Goal: Task Accomplishment & Management: Manage account settings

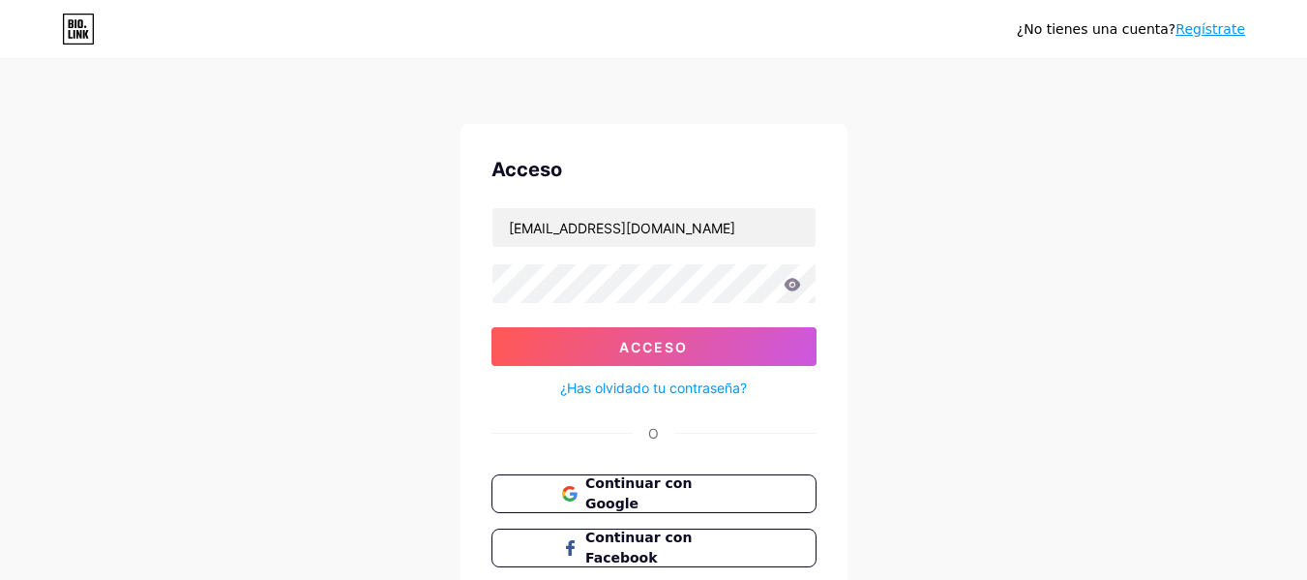
click at [790, 285] on icon at bounding box center [792, 285] width 17 height 14
click at [631, 222] on input "[EMAIL_ADDRESS][DOMAIN_NAME]" at bounding box center [653, 227] width 323 height 39
drag, startPoint x: 631, startPoint y: 222, endPoint x: 471, endPoint y: 211, distance: 160.0
click at [471, 211] on div "Acceso [EMAIL_ADDRESS][DOMAIN_NAME] Acceso ¿Has olvidado tu contraseña? O Conti…" at bounding box center [654, 388] width 387 height 528
type input "[EMAIL_ADDRESS][DOMAIN_NAME]"
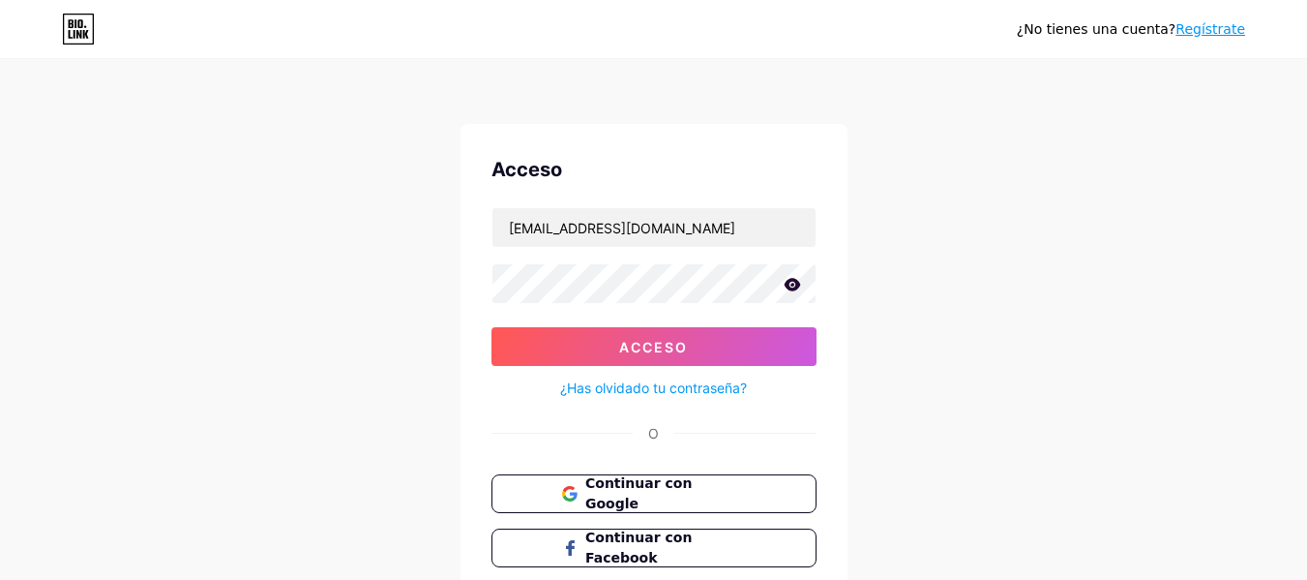
click at [694, 382] on font "¿Has olvidado tu contraseña?" at bounding box center [653, 387] width 187 height 16
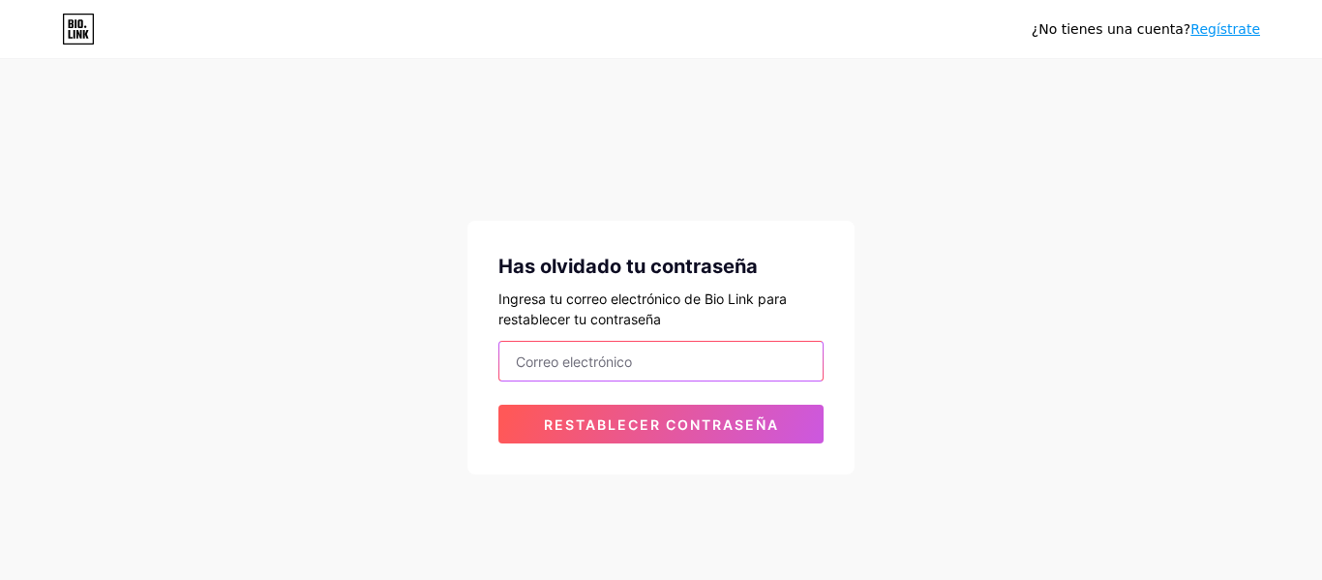
click at [668, 364] on input "email" at bounding box center [660, 361] width 323 height 39
type input "[EMAIL_ADDRESS][DOMAIN_NAME]"
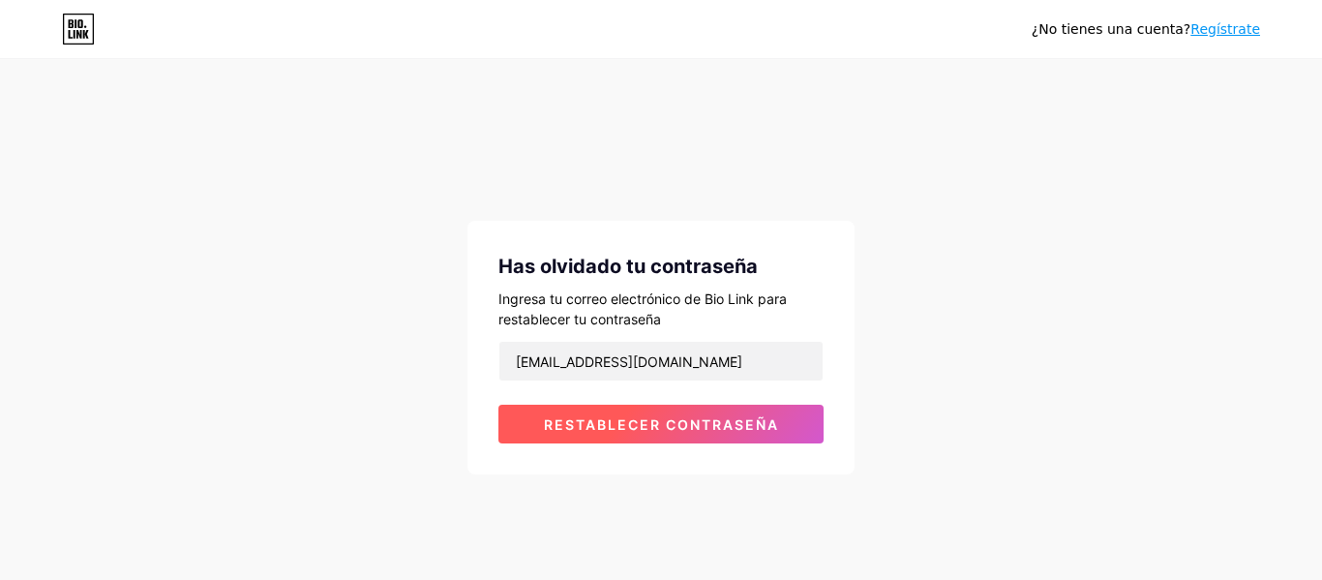
click at [637, 432] on font "Restablecer contraseña" at bounding box center [661, 424] width 235 height 16
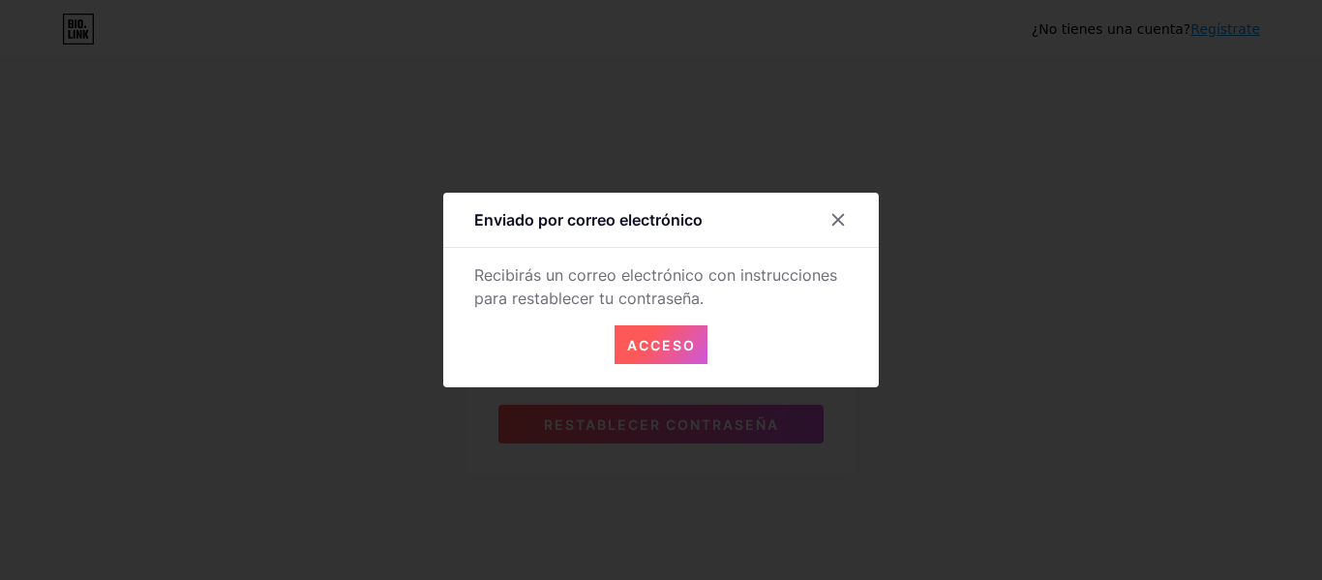
click at [665, 343] on font "Acceso" at bounding box center [661, 345] width 69 height 16
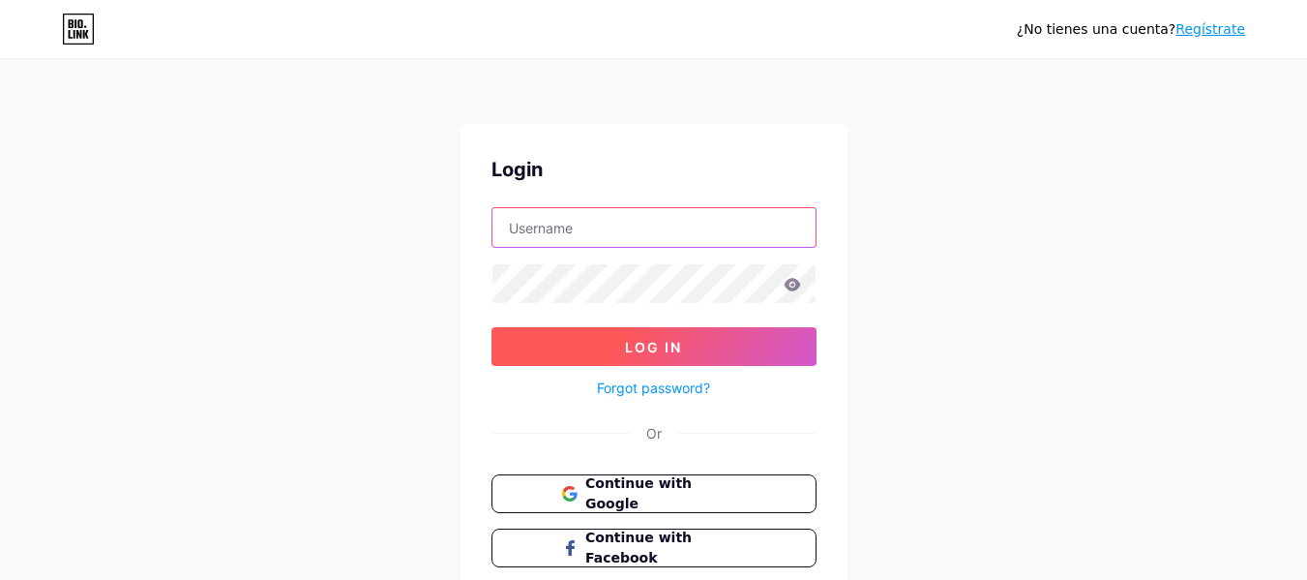
type input "[EMAIL_ADDRESS][DOMAIN_NAME]"
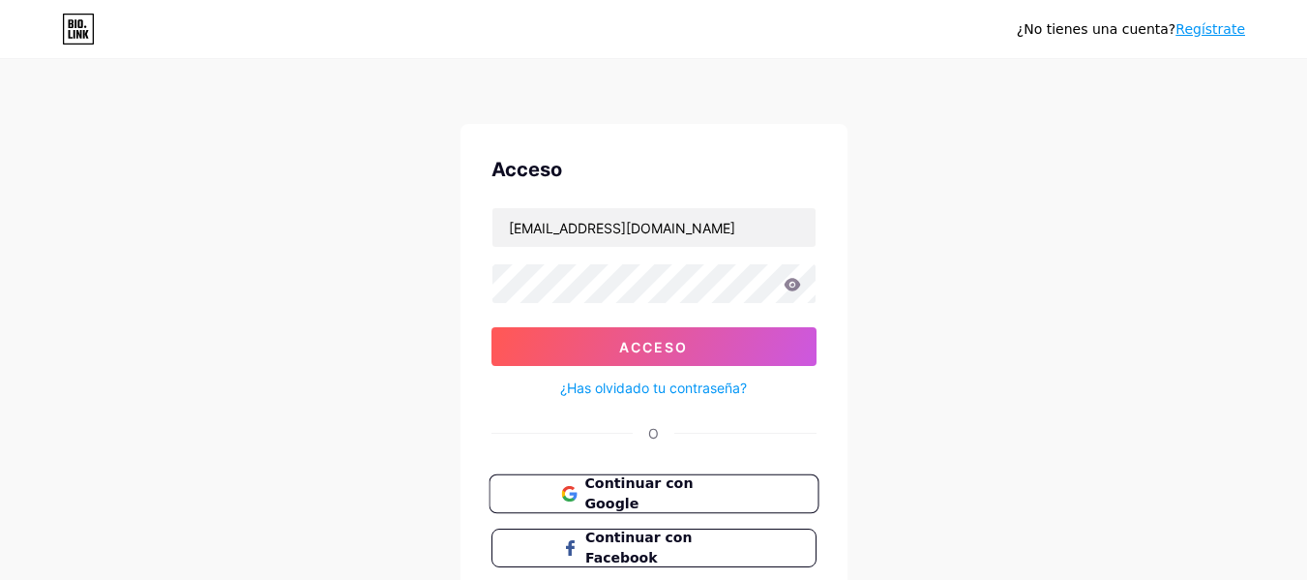
drag, startPoint x: 673, startPoint y: 490, endPoint x: 686, endPoint y: 476, distance: 18.5
click at [673, 490] on font "Continuar con Google" at bounding box center [638, 493] width 108 height 37
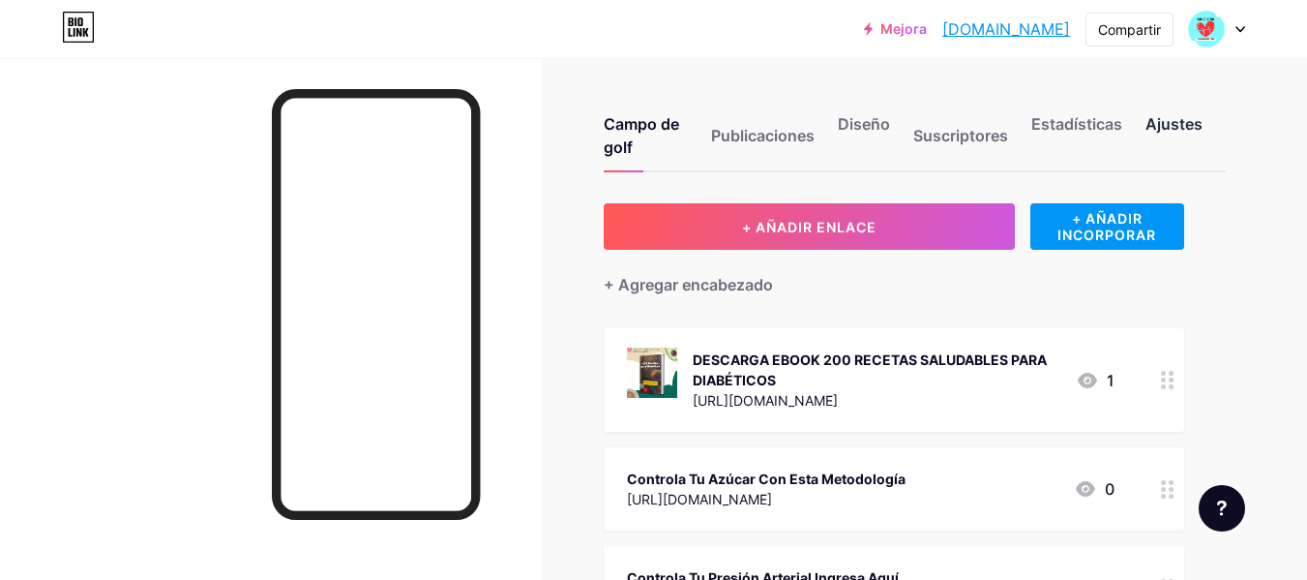
click at [1161, 123] on font "Ajustes" at bounding box center [1174, 123] width 57 height 19
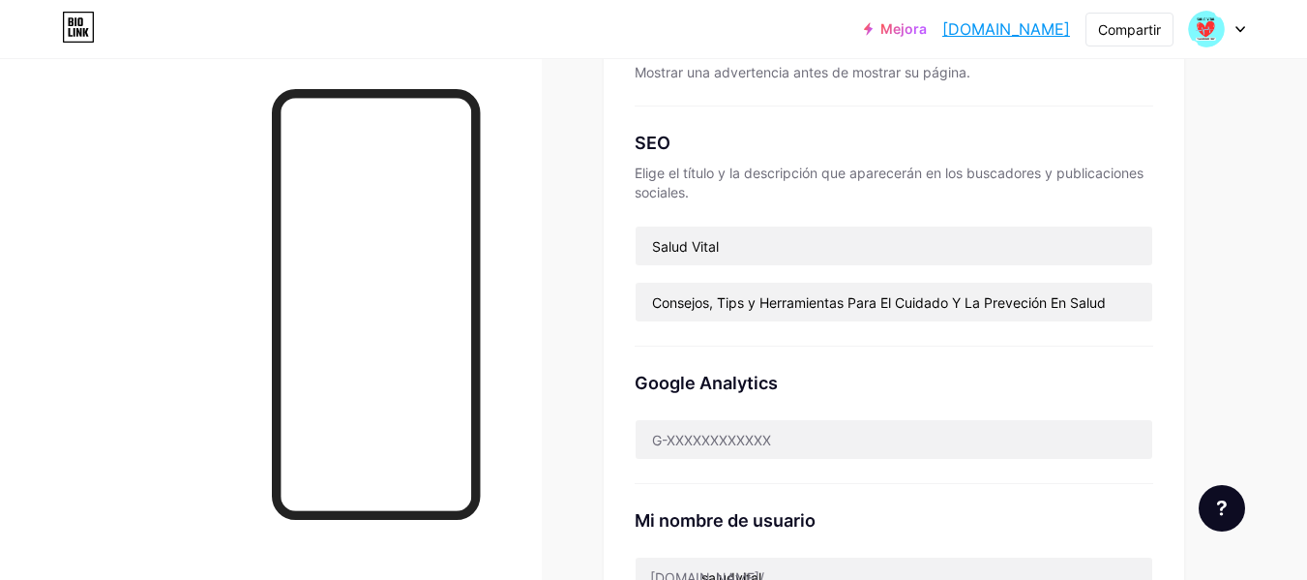
scroll to position [387, 0]
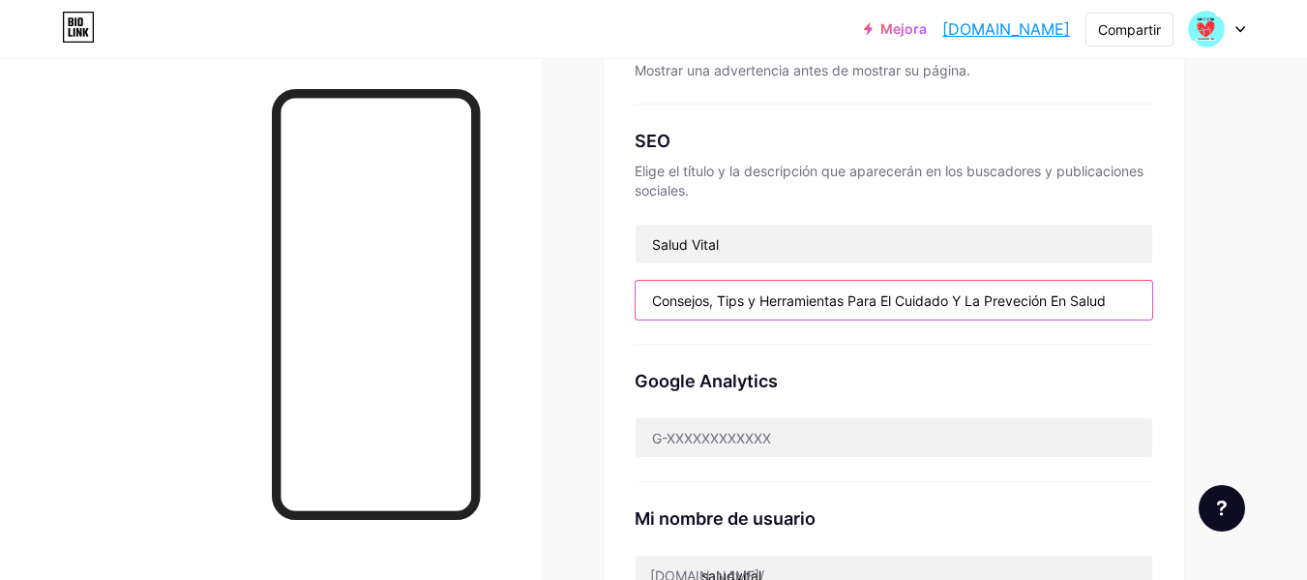
drag, startPoint x: 651, startPoint y: 302, endPoint x: 1197, endPoint y: 362, distance: 549.0
click at [1197, 362] on div "Enlace preferido Esta es una decisión estética. Ambos enlaces son utilizables. …" at bounding box center [915, 470] width 622 height 1309
paste input "Somos tu aliado en el camino hacia el bienestar ☘️ productos y consejos para tr…"
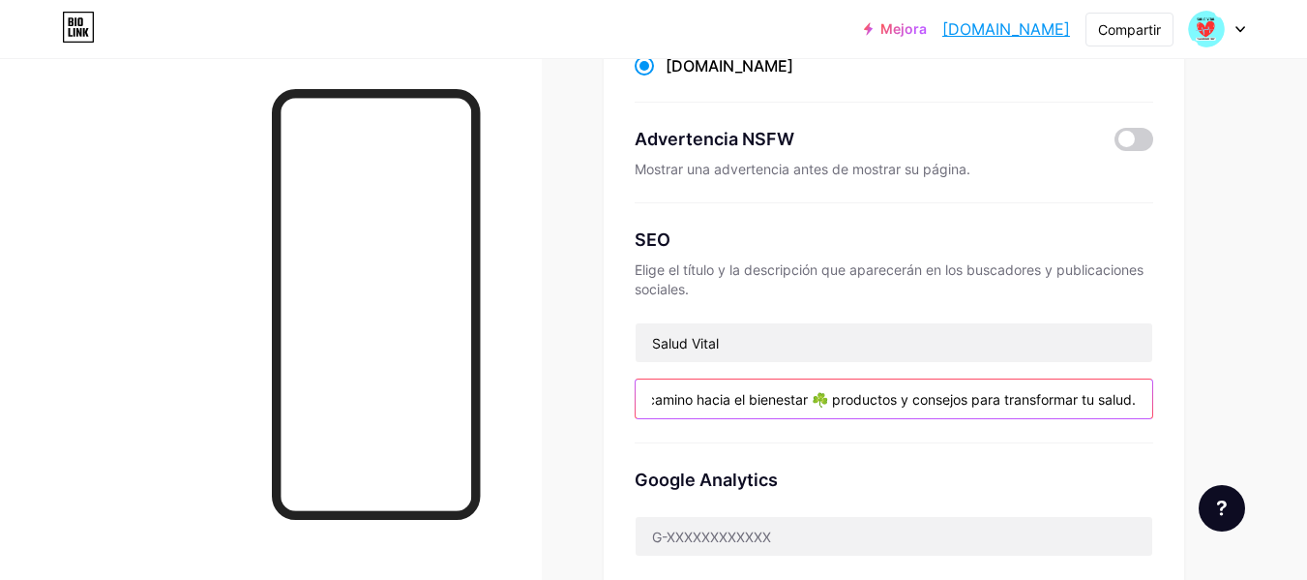
scroll to position [290, 0]
drag, startPoint x: 827, startPoint y: 399, endPoint x: 806, endPoint y: 397, distance: 21.4
click at [806, 397] on input "Somos tu aliado en el camino hacia el bienestar ☘️ productos y consejos para tr…" at bounding box center [894, 396] width 517 height 39
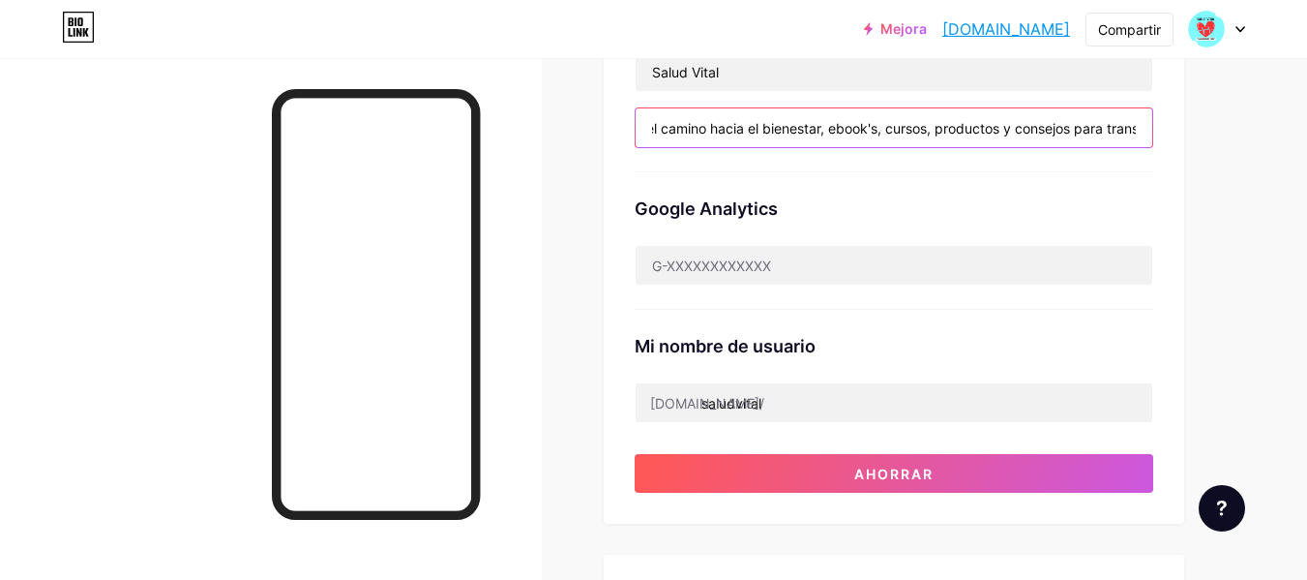
scroll to position [581, 0]
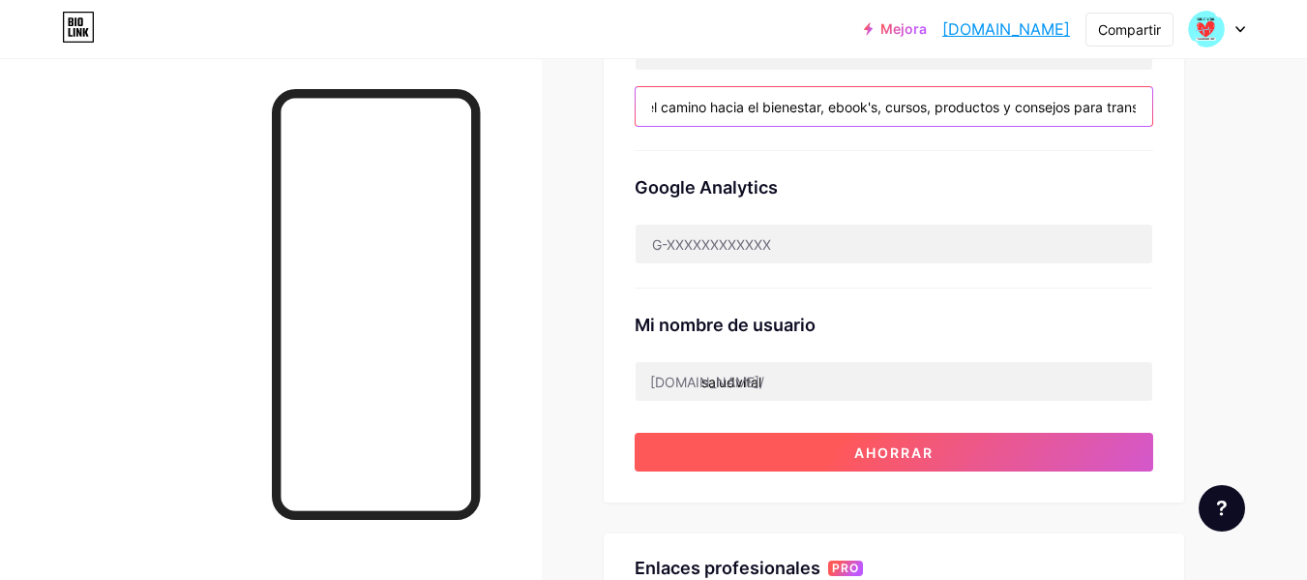
type input "Somos tu aliado en el camino hacia el bienestar, ebook's, cursos, productos y c…"
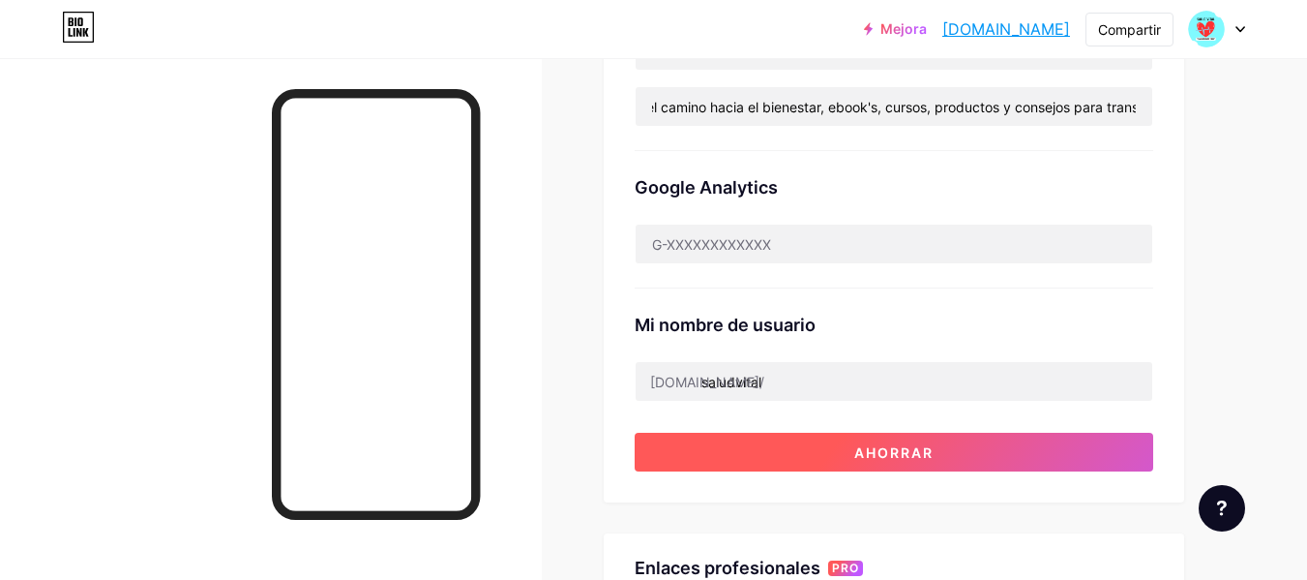
click at [911, 448] on font "Ahorrar" at bounding box center [893, 452] width 79 height 16
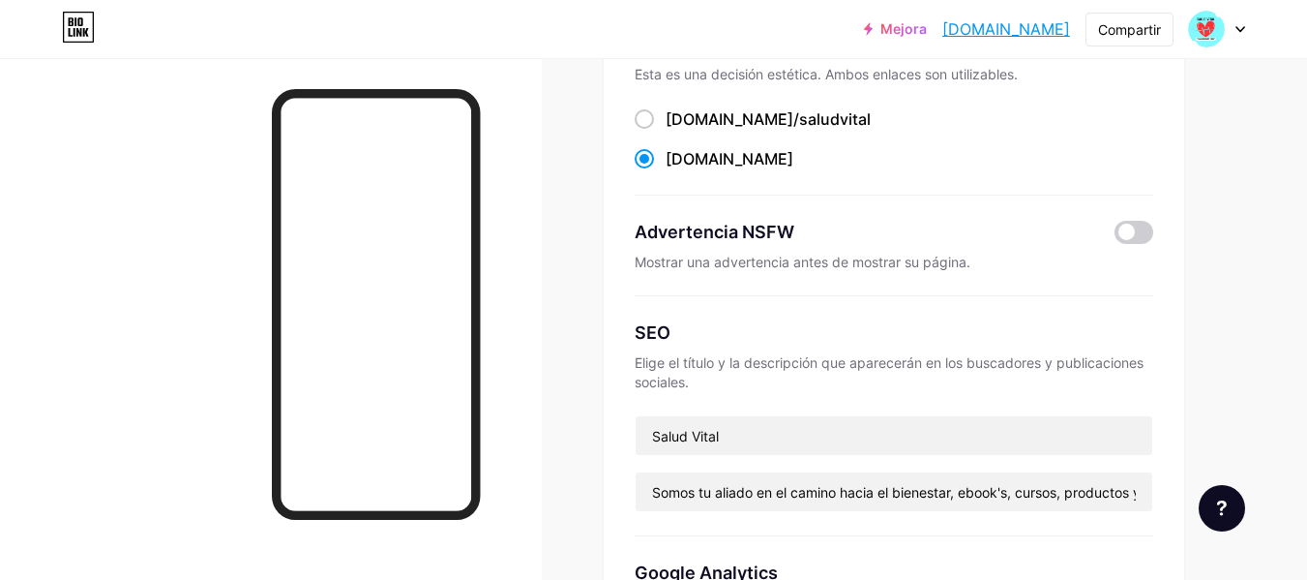
scroll to position [0, 0]
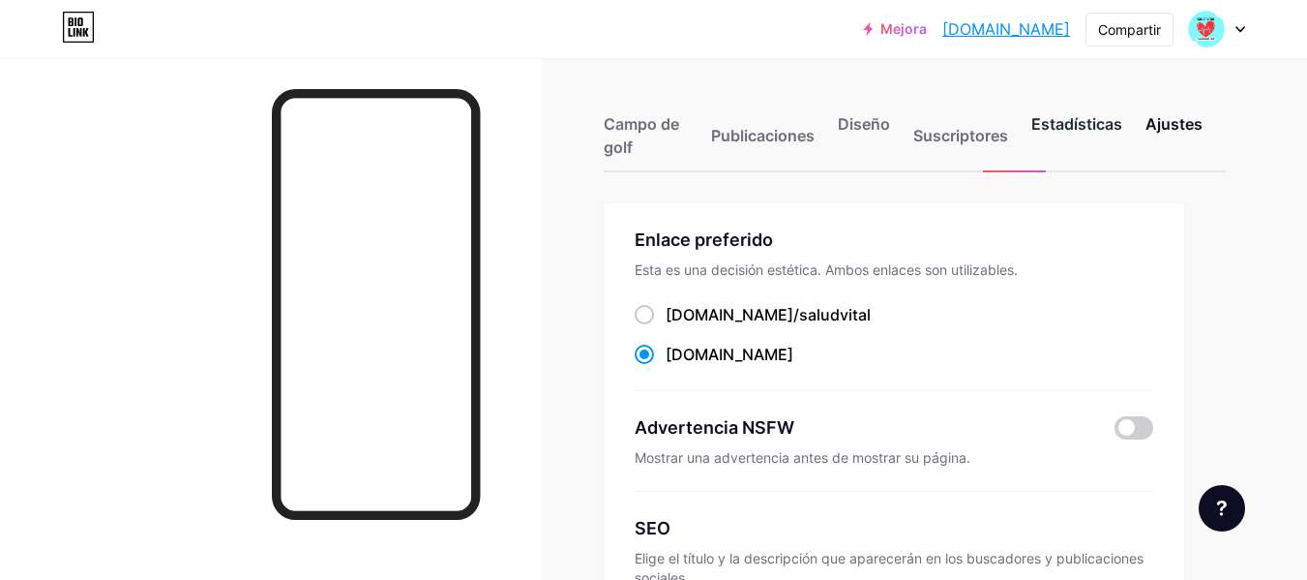
click at [1066, 128] on font "Estadísticas" at bounding box center [1076, 123] width 91 height 19
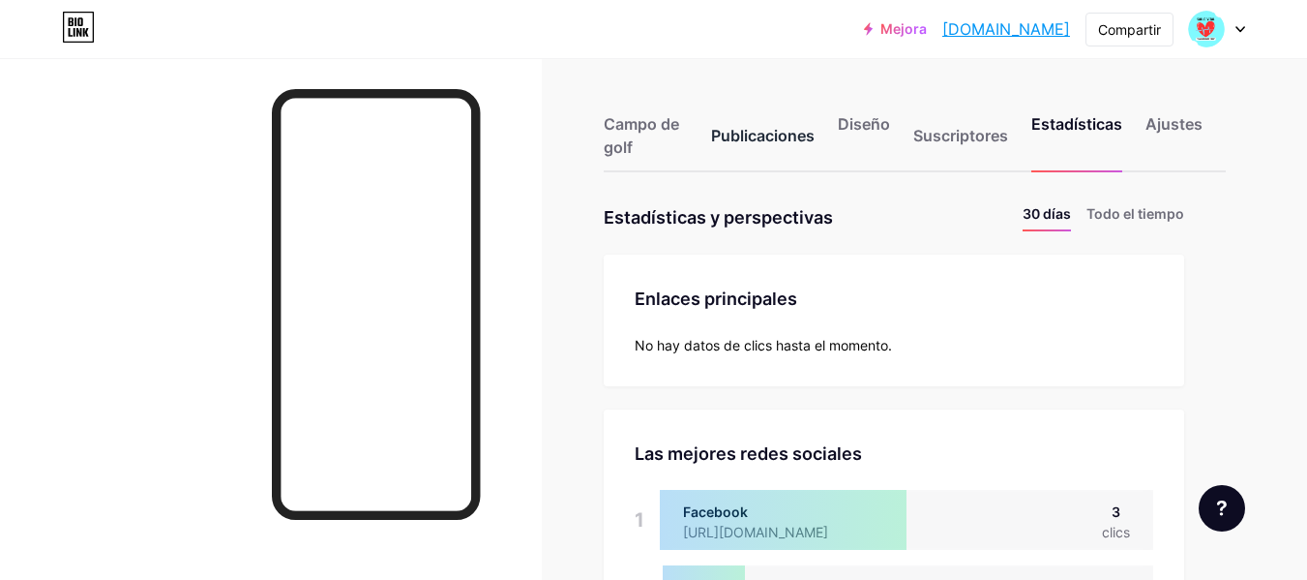
click at [752, 138] on font "Publicaciones" at bounding box center [763, 135] width 104 height 19
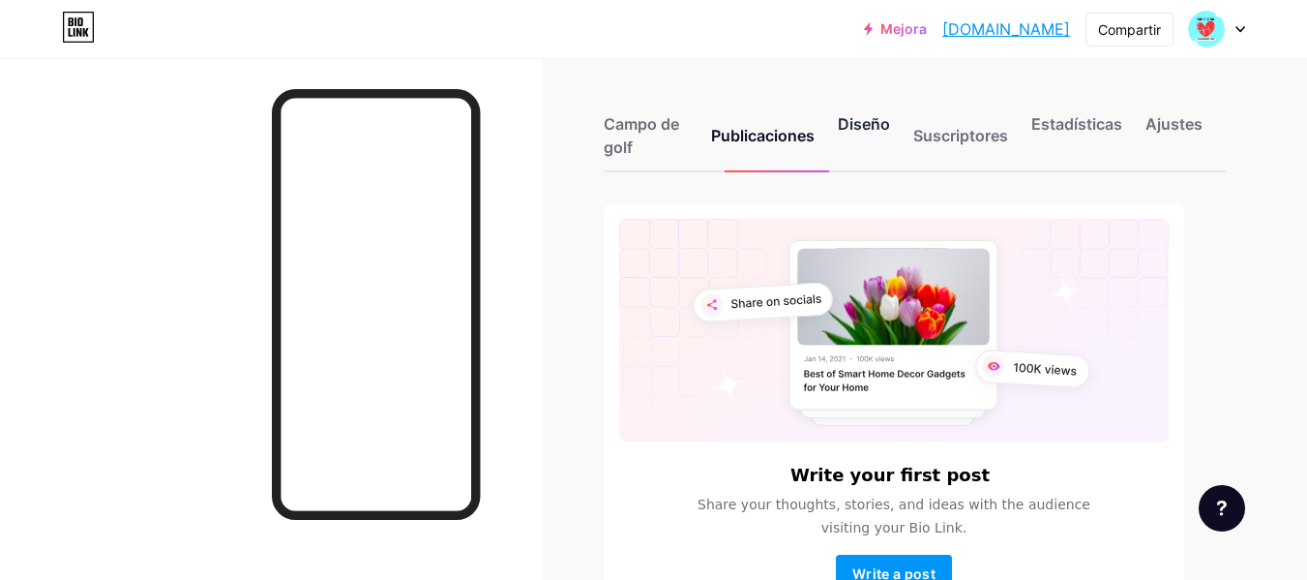
click at [874, 124] on font "Diseño" at bounding box center [864, 123] width 52 height 19
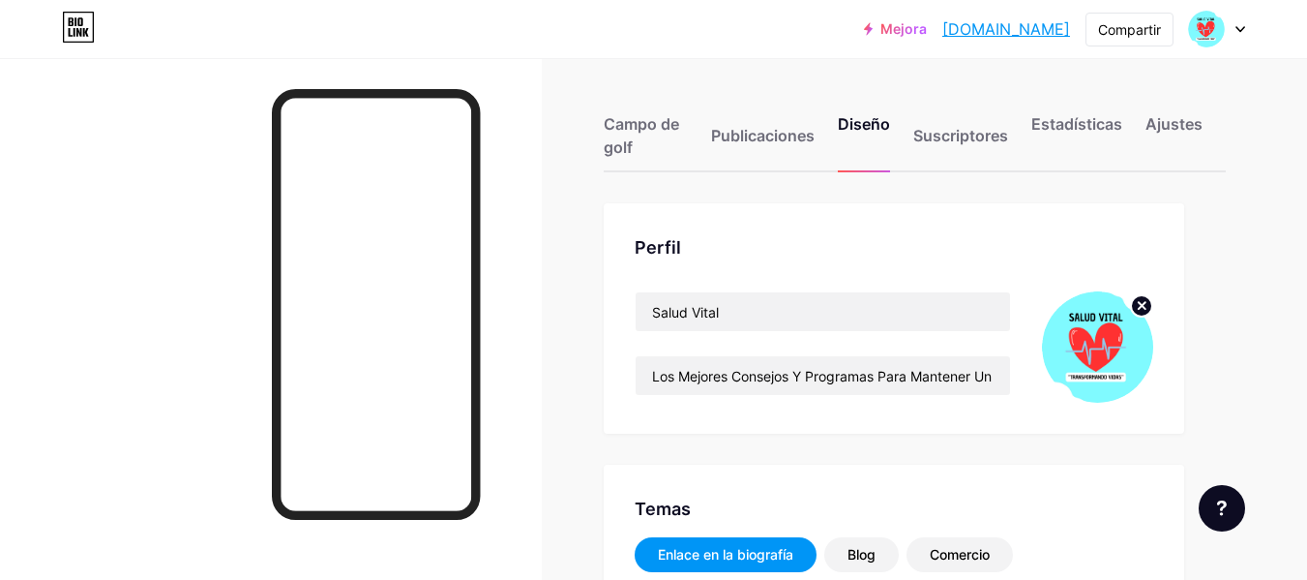
type input "#f1dd04"
type input "#ffffff"
click at [1176, 118] on font "Ajustes" at bounding box center [1174, 123] width 57 height 19
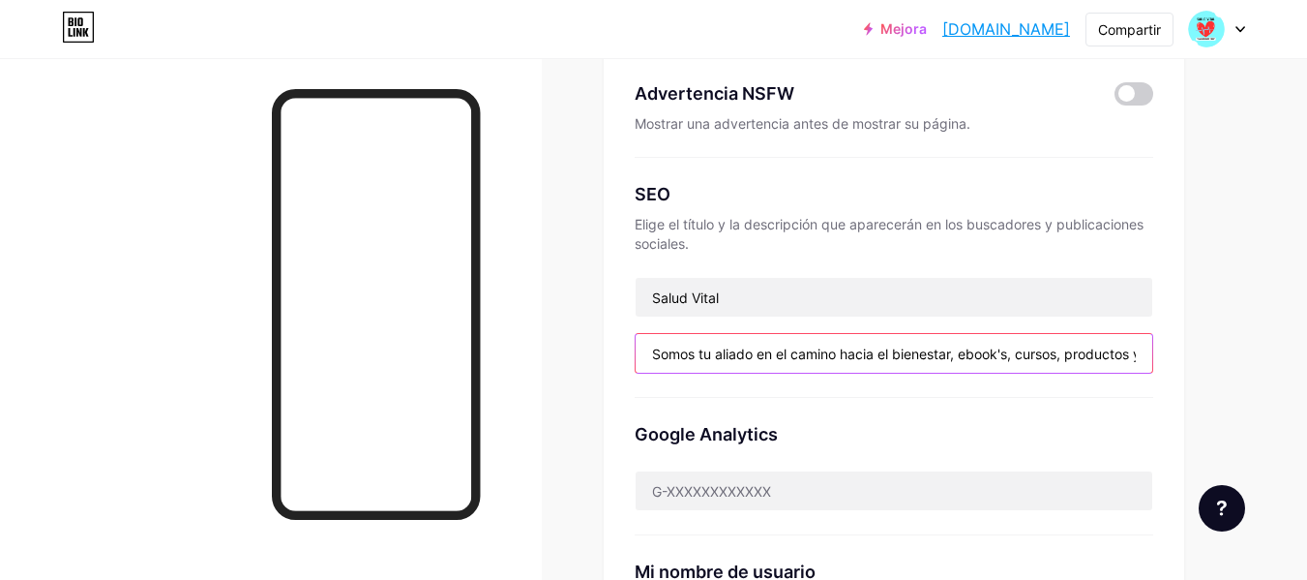
scroll to position [0, 241]
drag, startPoint x: 654, startPoint y: 353, endPoint x: 1207, endPoint y: 351, distance: 552.5
click at [1207, 351] on div "Enlace preferido Esta es una decisión estética. Ambos enlaces son utilizables. …" at bounding box center [915, 523] width 622 height 1309
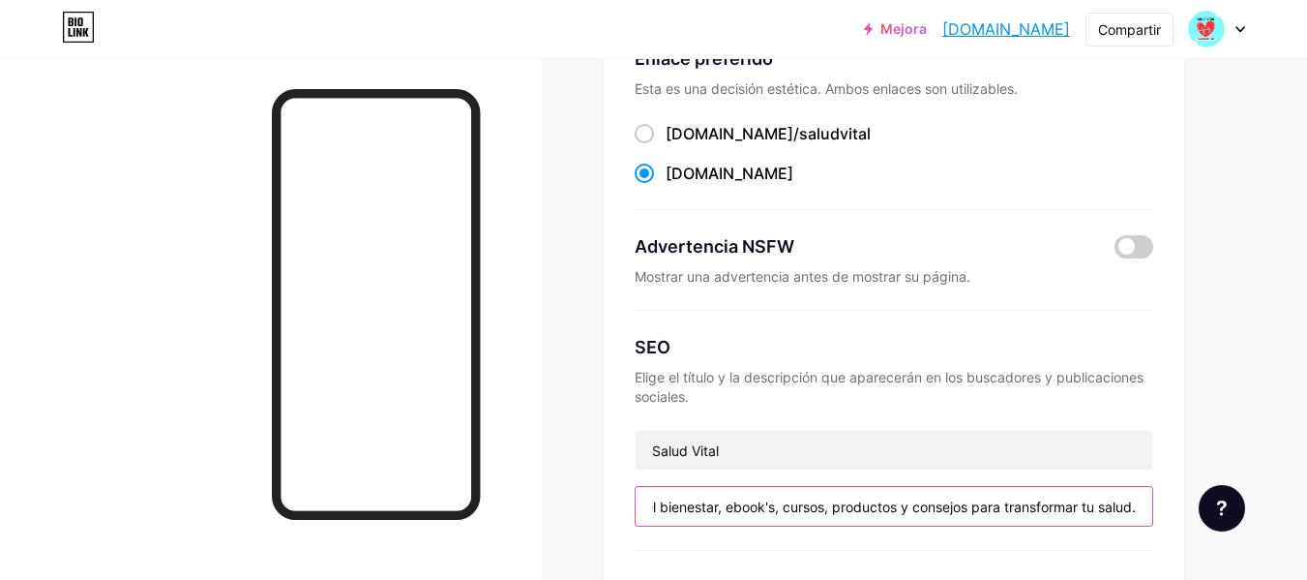
scroll to position [0, 0]
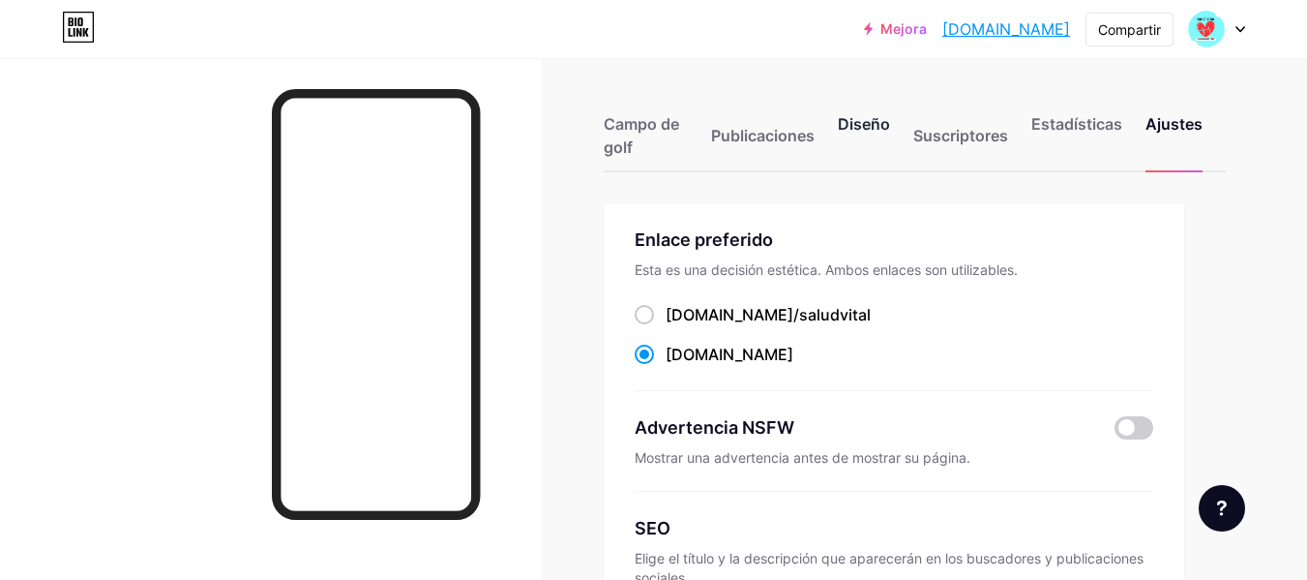
click at [853, 129] on font "Diseño" at bounding box center [864, 123] width 52 height 19
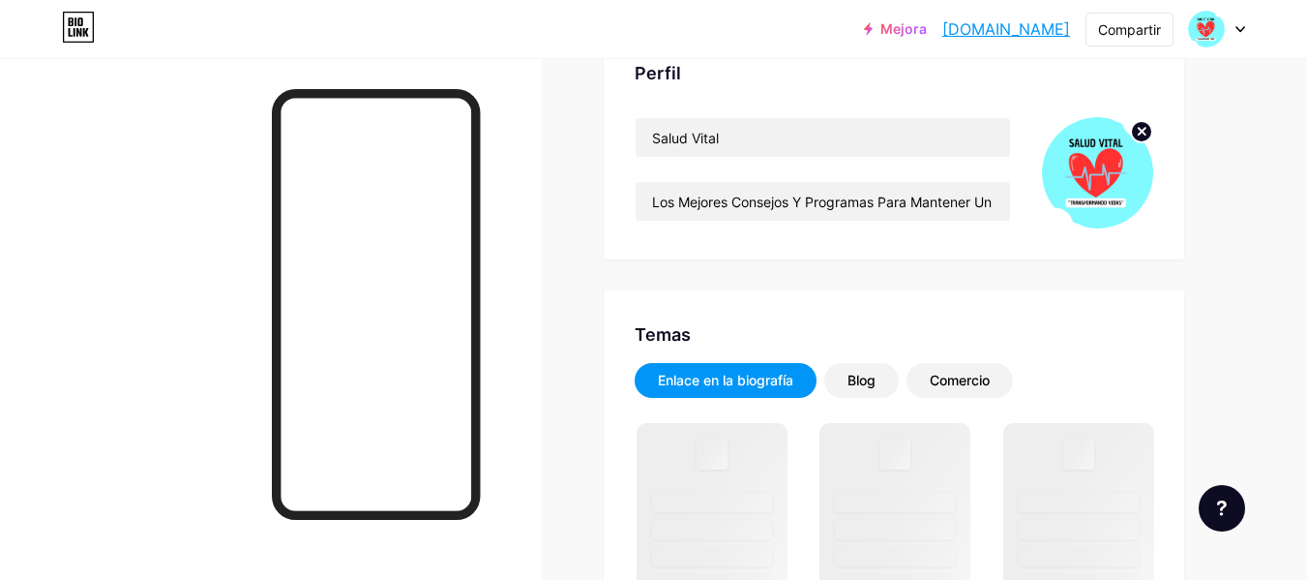
scroll to position [194, 0]
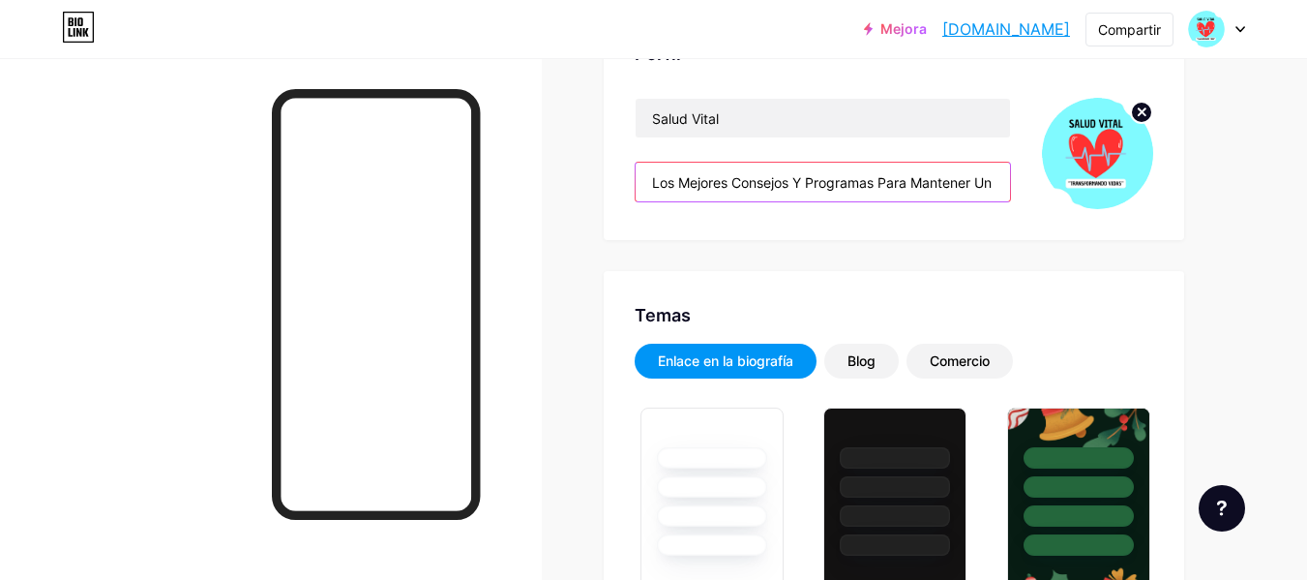
type input "#f1dd04"
type input "#ffffff"
drag, startPoint x: 647, startPoint y: 186, endPoint x: 1160, endPoint y: 204, distance: 513.1
click at [1160, 204] on div "Perfil Salud Vital Los Mejores Consejos Y Programas Para Mantener Un Estilo De …" at bounding box center [894, 125] width 581 height 230
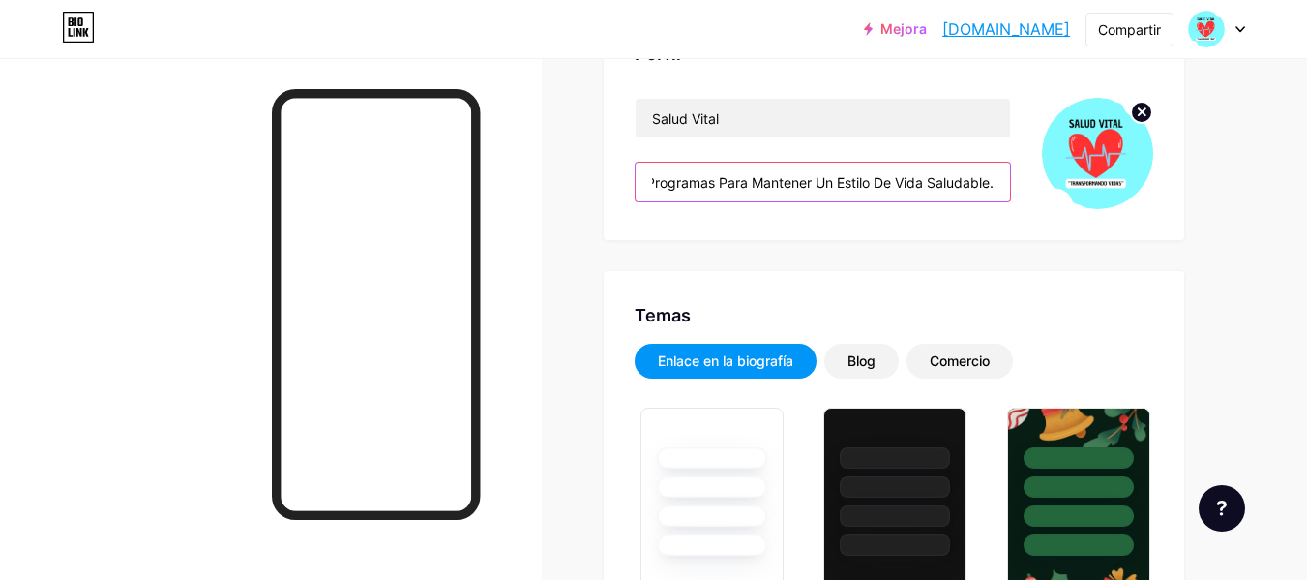
paste input "Somos tu aliado en el camino hacia el bienestar, ebook's, cursos, productos y c…"
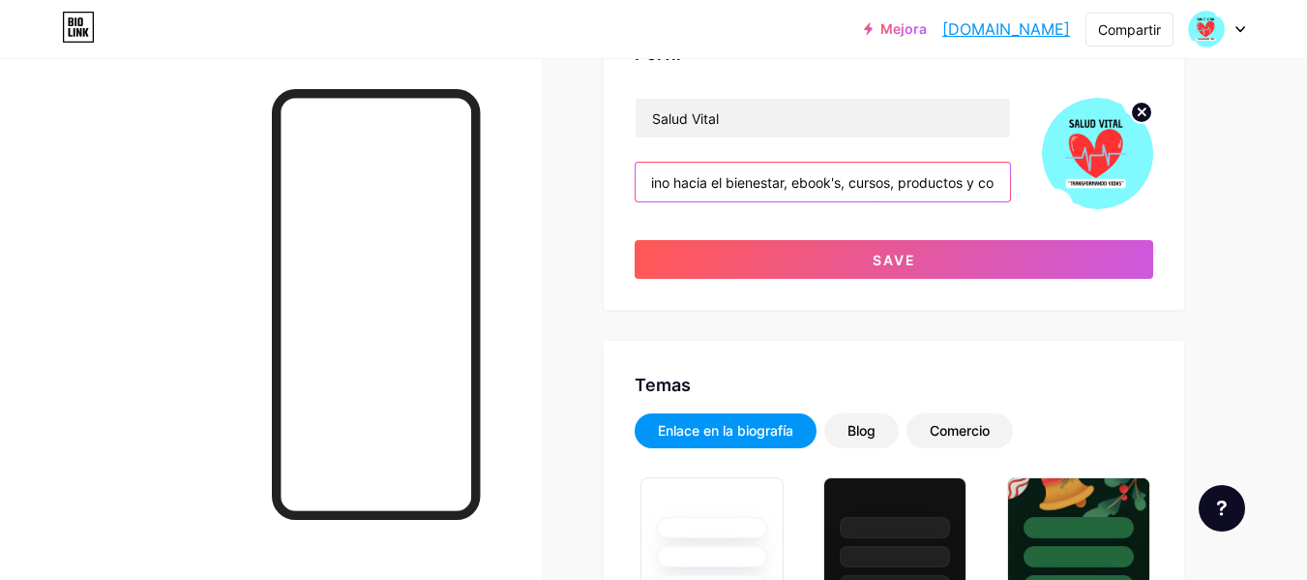
scroll to position [0, 382]
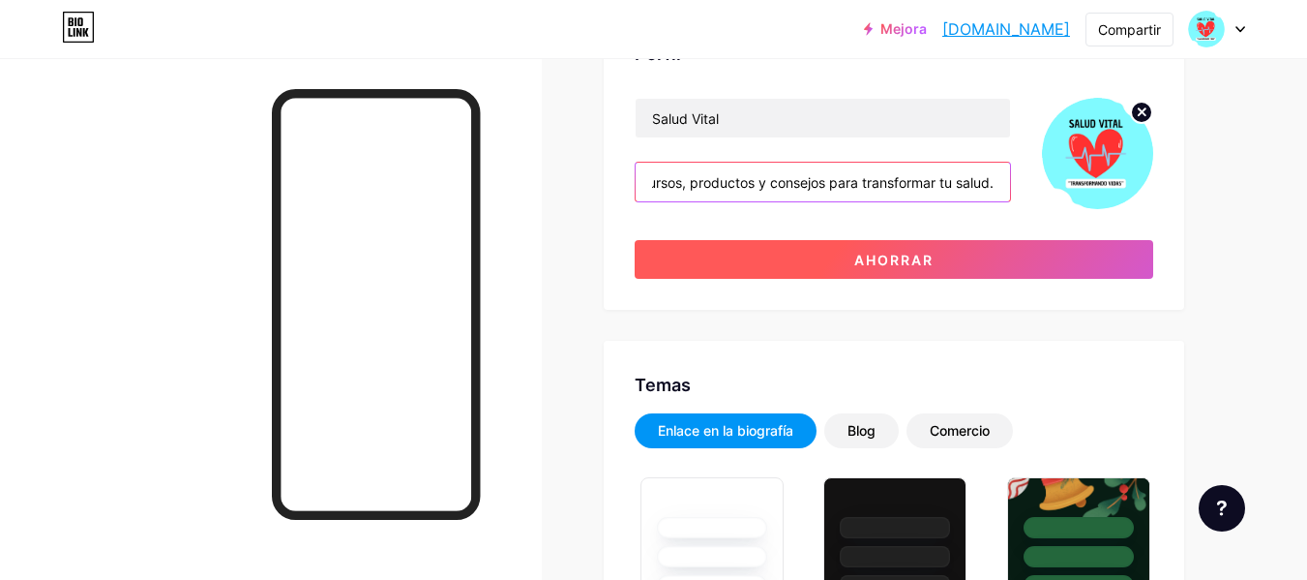
type input "Somos tu aliado en el camino hacia el bienestar, ebook's, cursos, productos y c…"
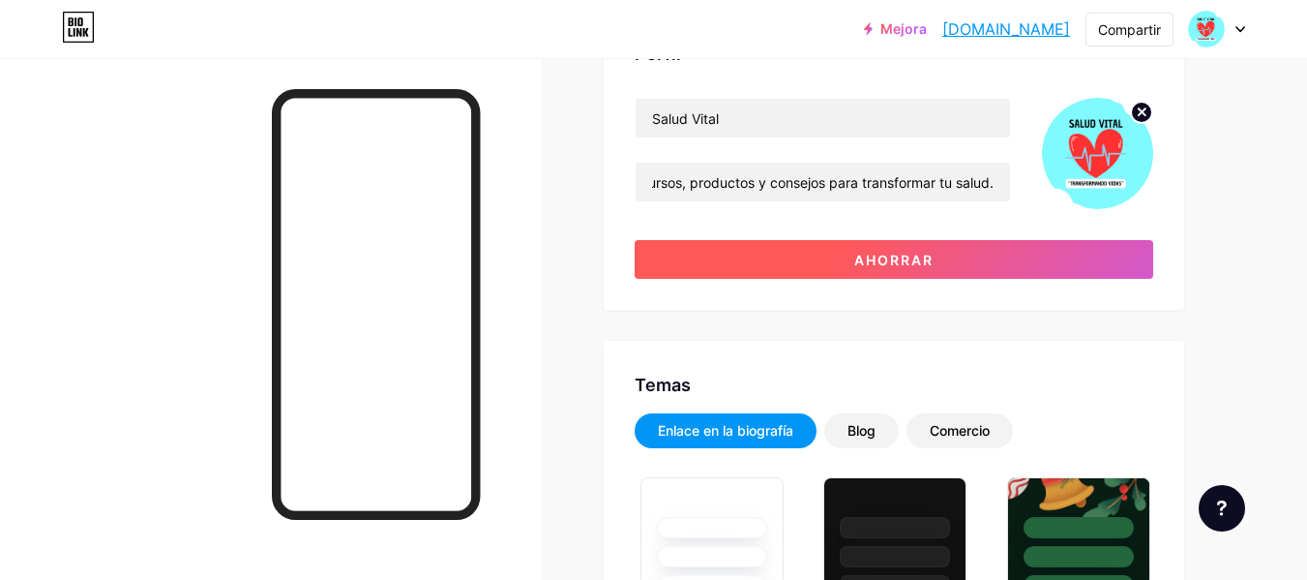
click at [923, 271] on button "Ahorrar" at bounding box center [894, 259] width 519 height 39
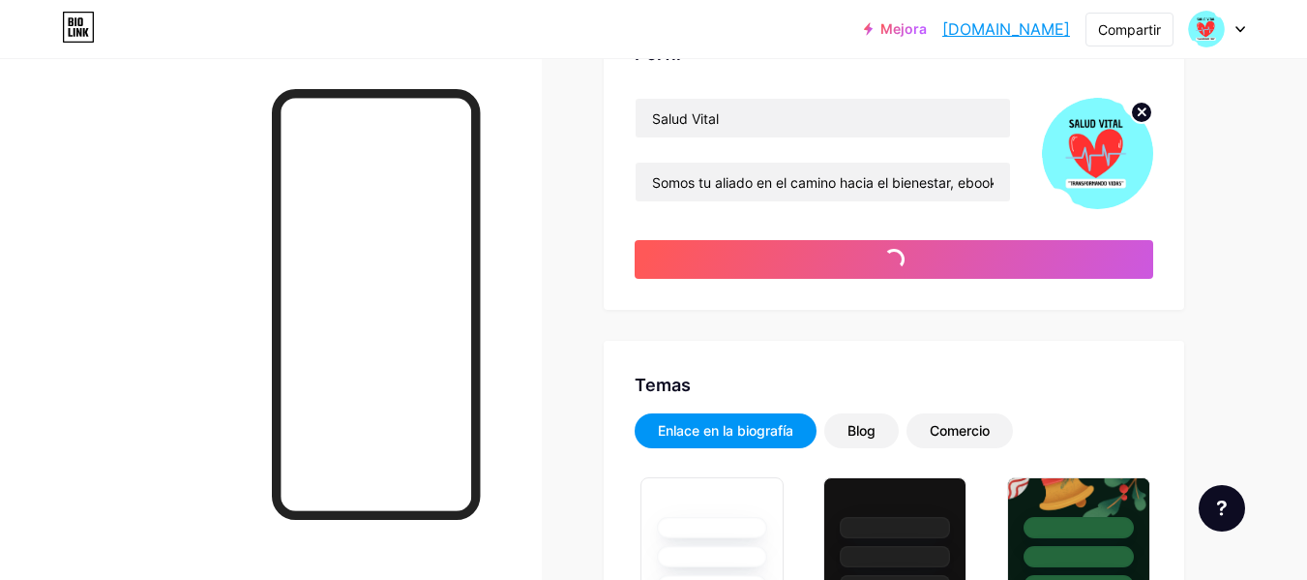
type input "#ffffff"
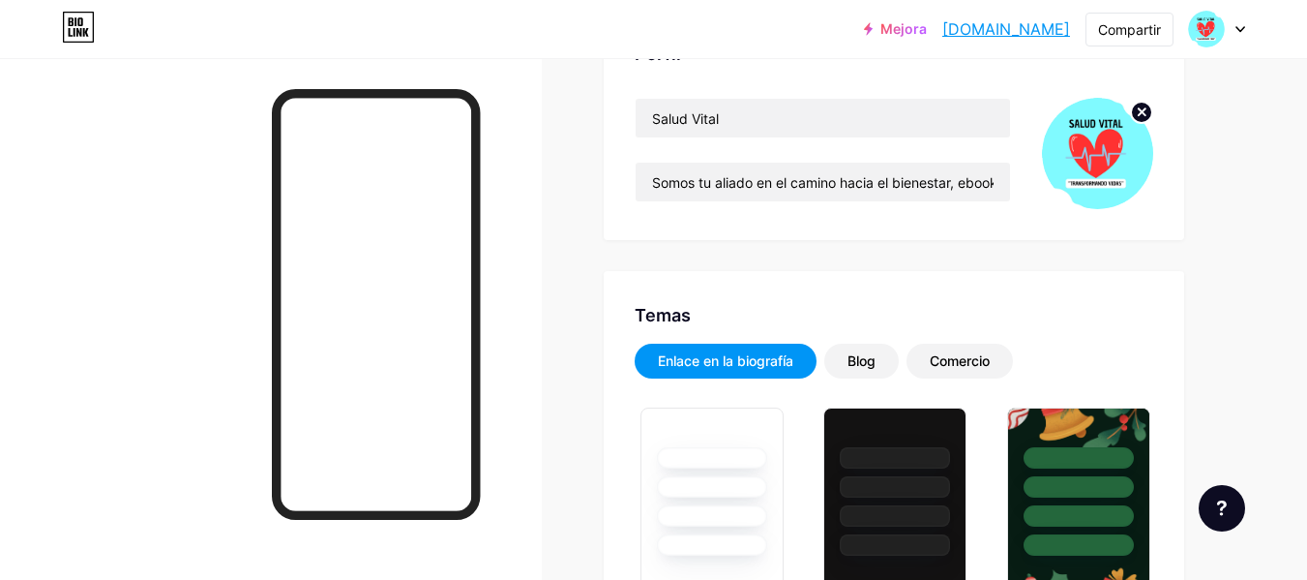
click at [1140, 115] on icon at bounding box center [1142, 111] width 7 height 7
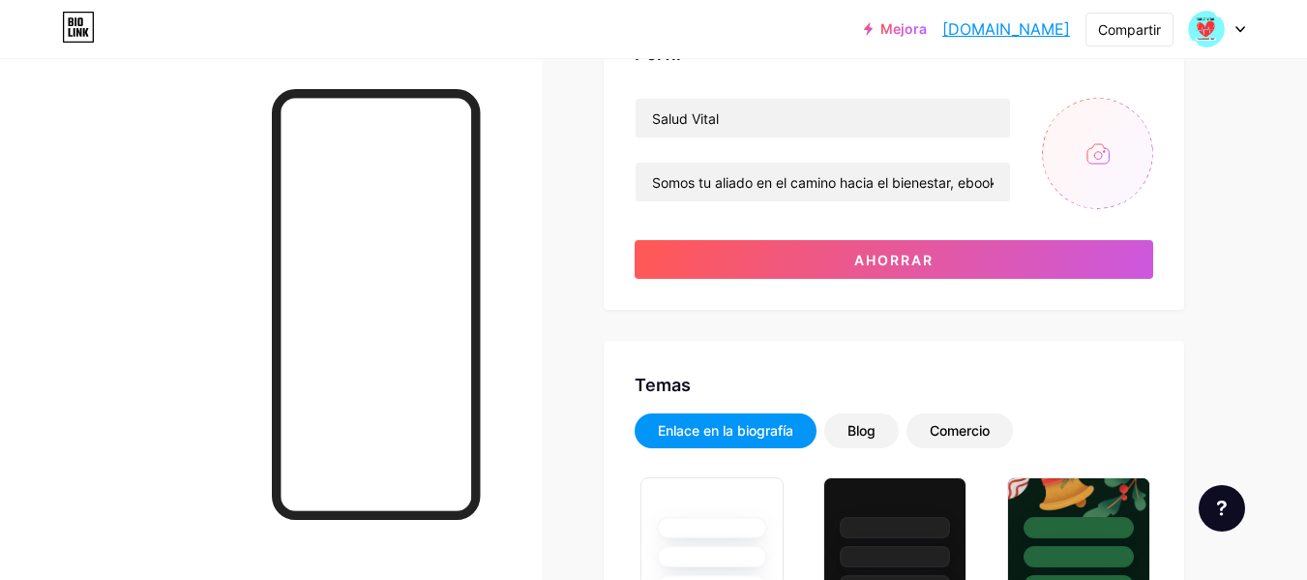
click at [1088, 155] on input "file" at bounding box center [1097, 153] width 111 height 111
type input "C:\fakepath\SALUD VITAL.png"
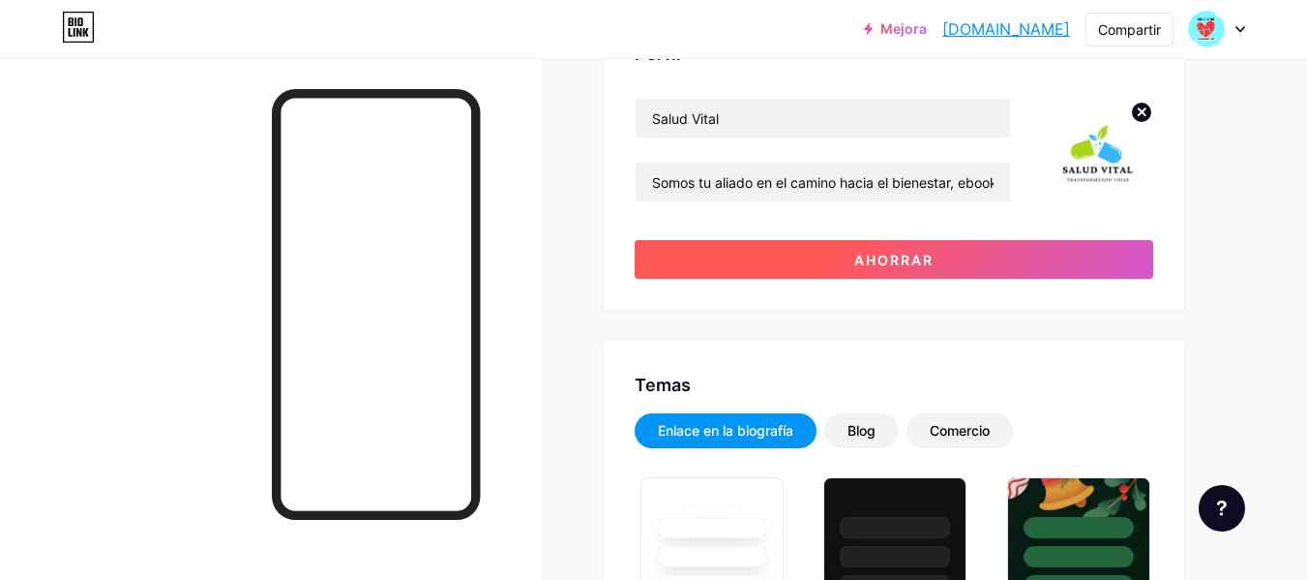
click at [899, 264] on font "Ahorrar" at bounding box center [893, 260] width 79 height 16
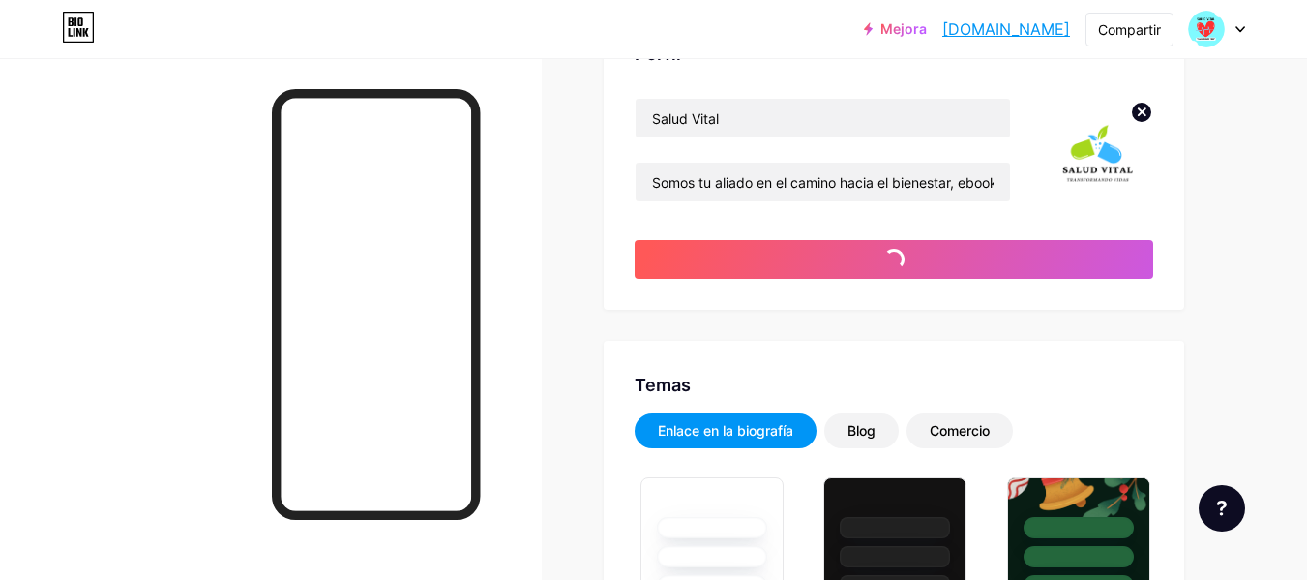
type input "#ffffff"
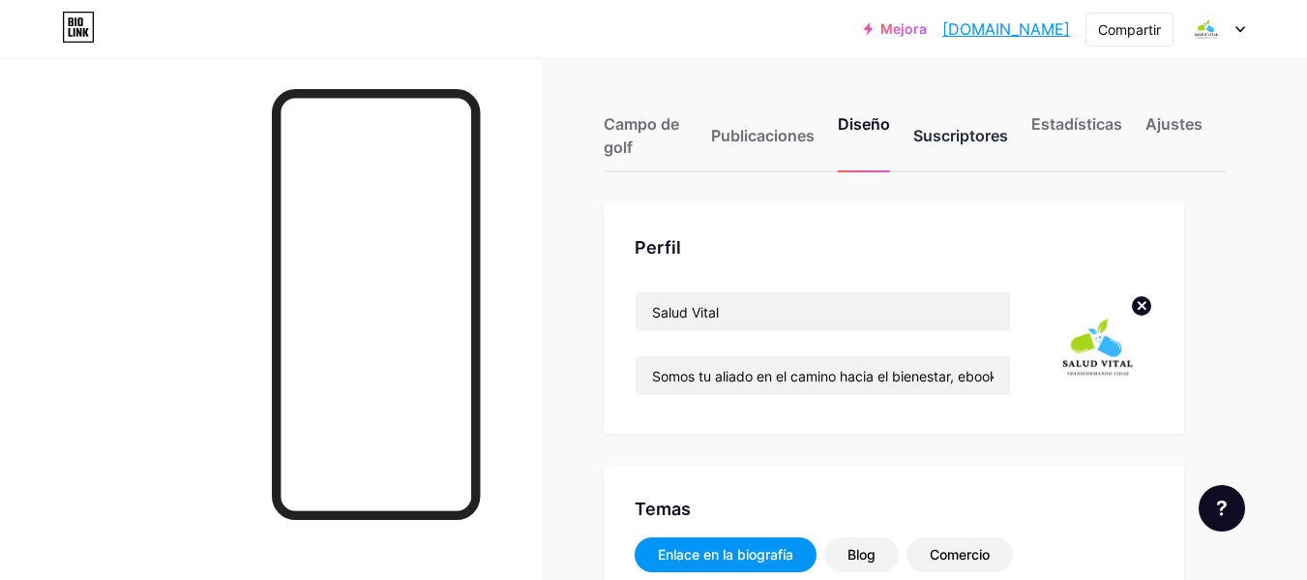
click at [976, 147] on div "Suscriptores" at bounding box center [960, 141] width 95 height 58
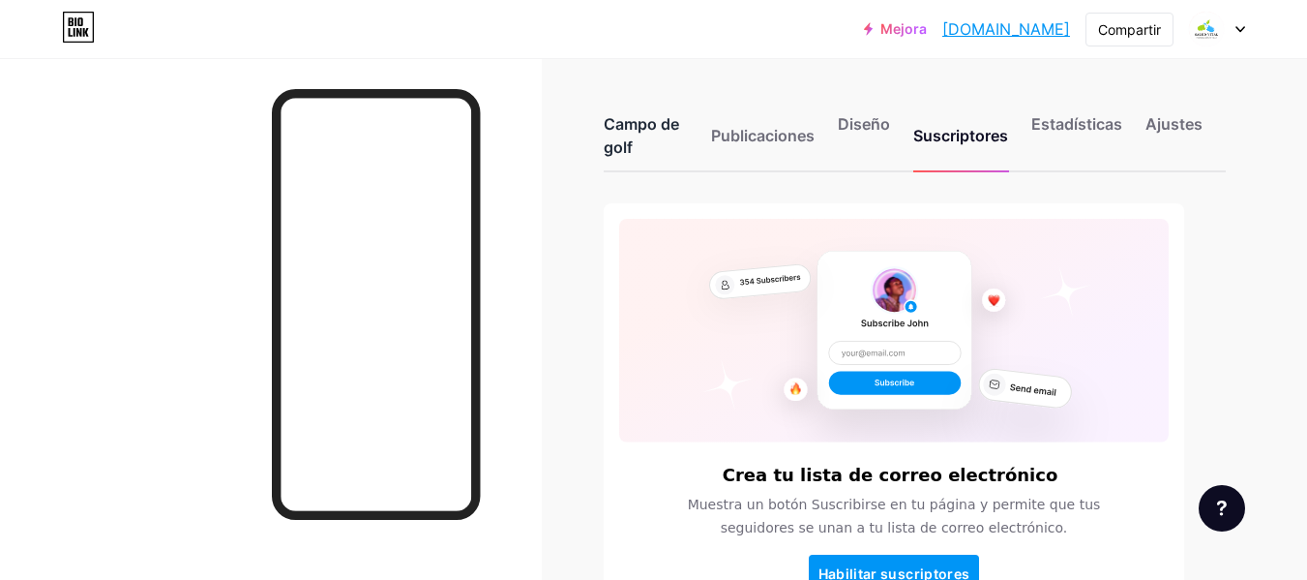
click at [631, 122] on font "Campo de golf" at bounding box center [641, 135] width 75 height 43
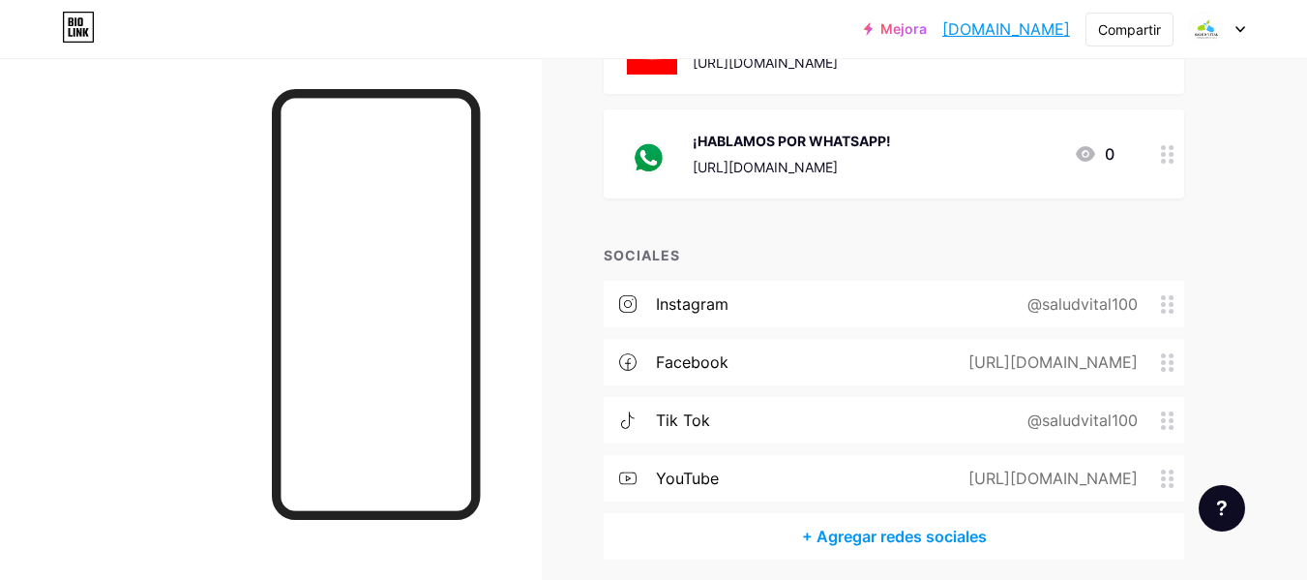
scroll to position [774, 0]
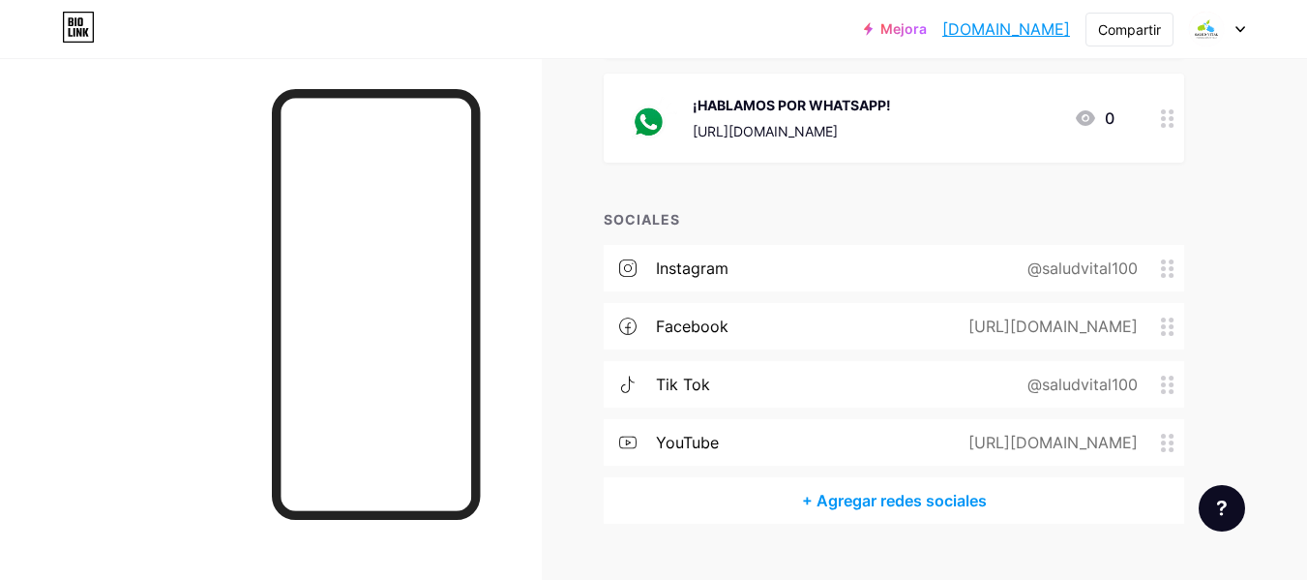
click at [1132, 328] on font "https://www.youtube.com/@saludvital100" at bounding box center [1053, 325] width 169 height 19
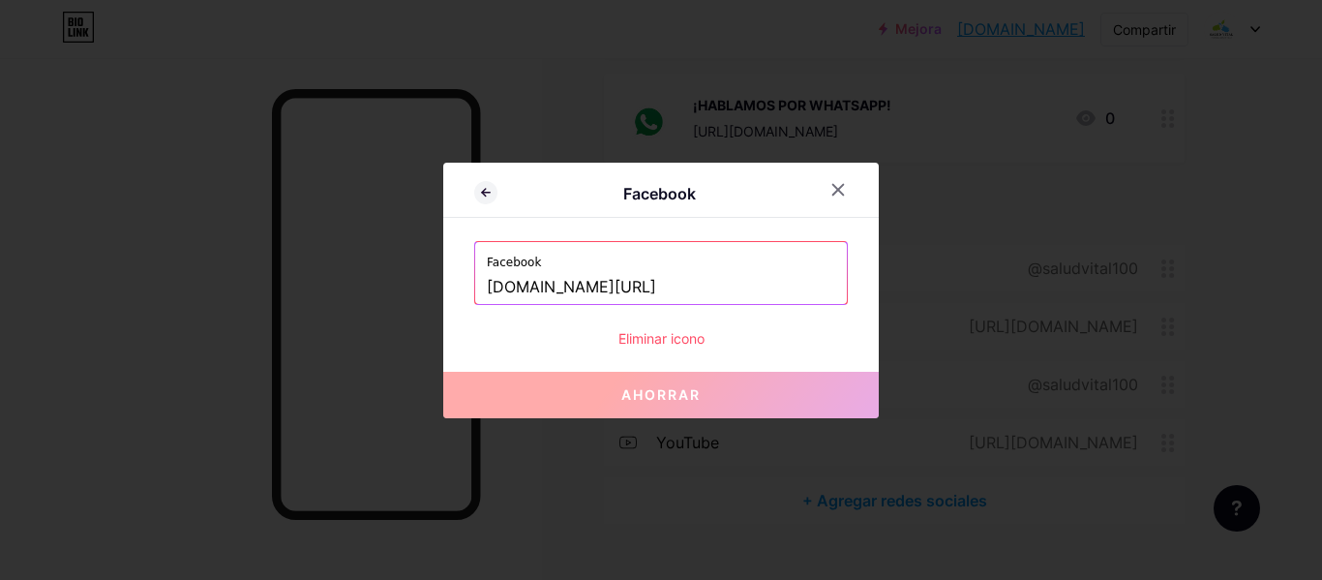
drag, startPoint x: 750, startPoint y: 285, endPoint x: 413, endPoint y: 290, distance: 336.8
click at [413, 290] on div "Facebook Facebook www.youtube.com/@saludvital100 Eliminar icono Ahorrar" at bounding box center [661, 290] width 1322 height 580
paste input "https://www.facebook.com/saludvital"
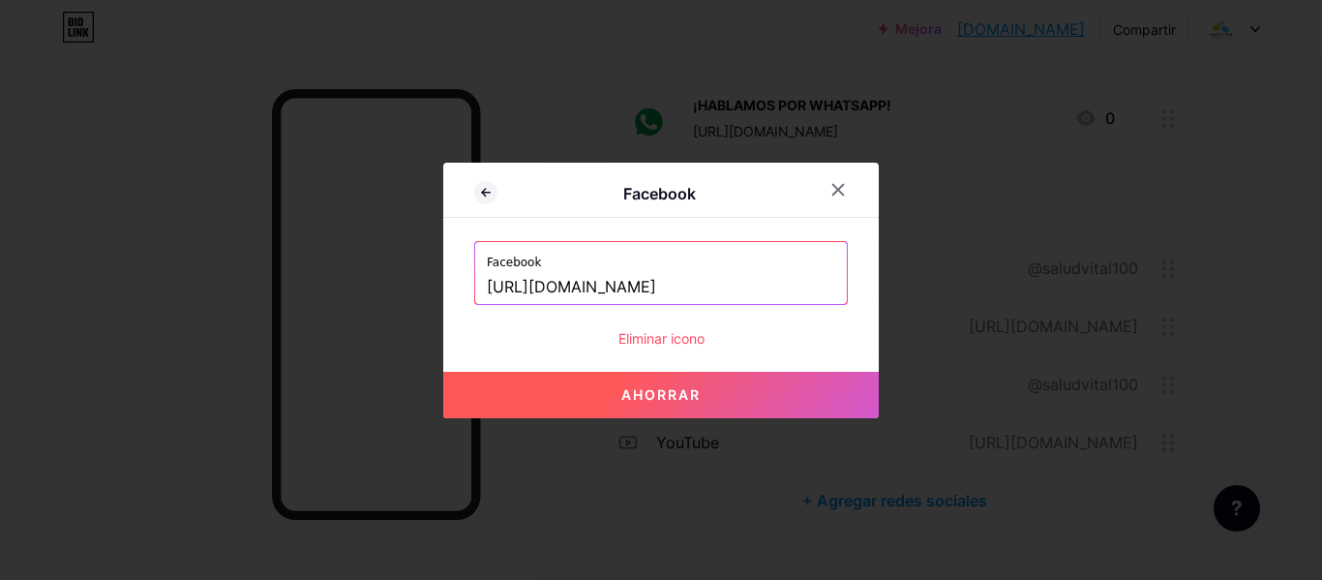
type input "https://www.facebook.com/saludvitall100"
click at [671, 390] on font "Ahorrar" at bounding box center [660, 394] width 79 height 16
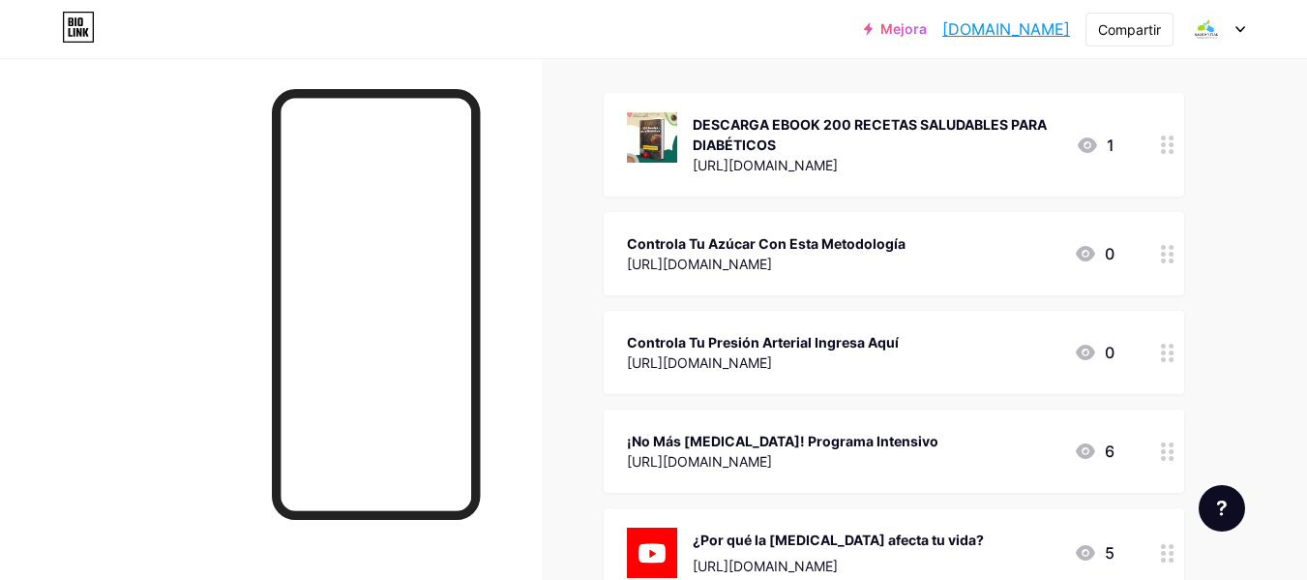
scroll to position [233, 0]
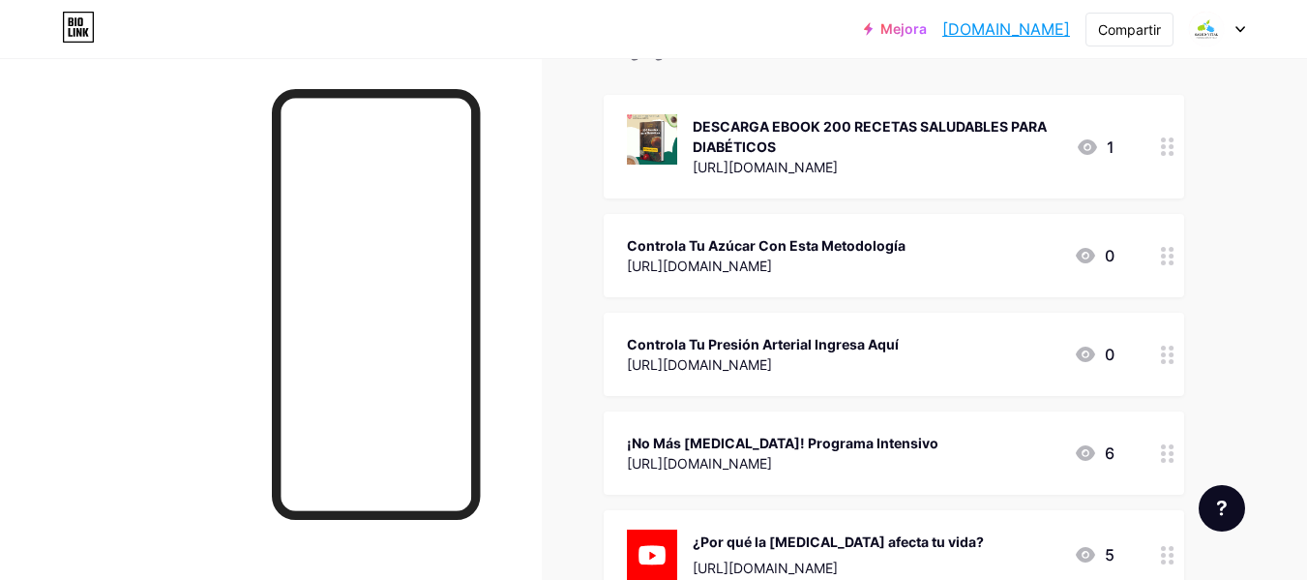
click at [1166, 144] on icon at bounding box center [1168, 146] width 14 height 18
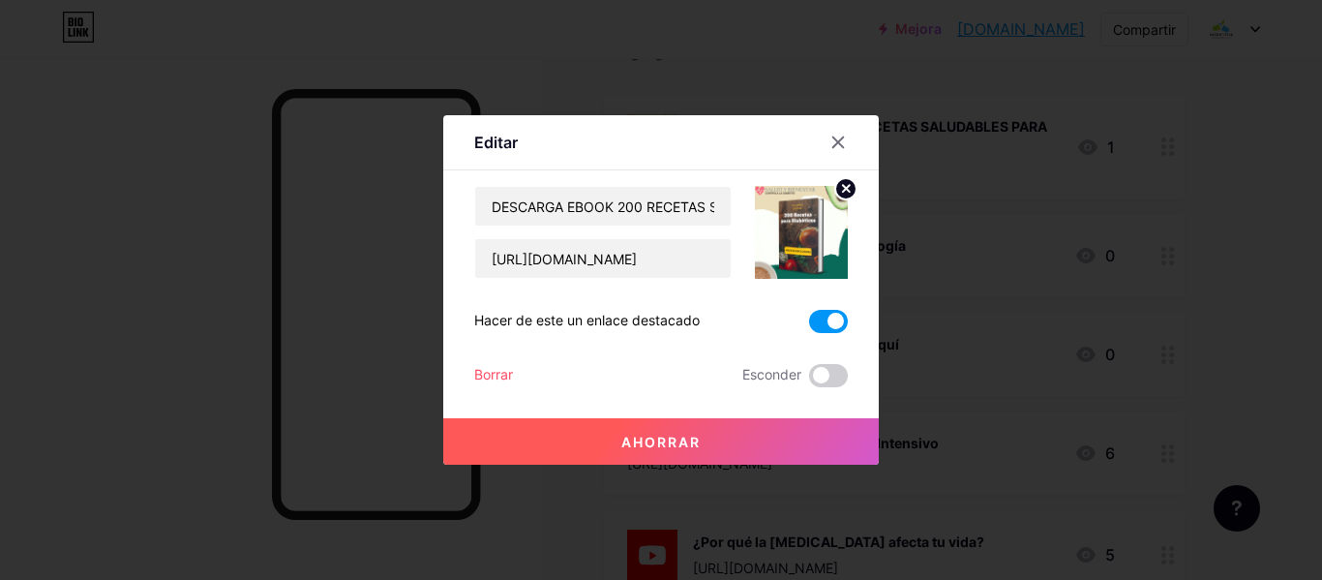
click at [498, 374] on font "Borrar" at bounding box center [493, 374] width 39 height 16
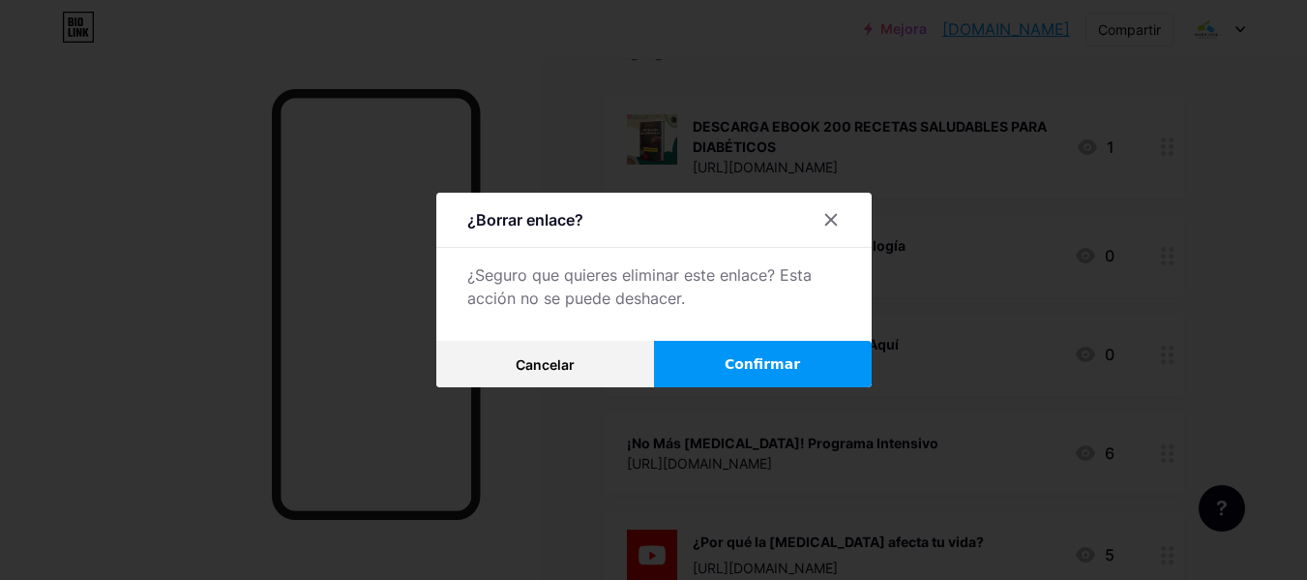
click at [804, 359] on button "Confirmar" at bounding box center [763, 364] width 218 height 46
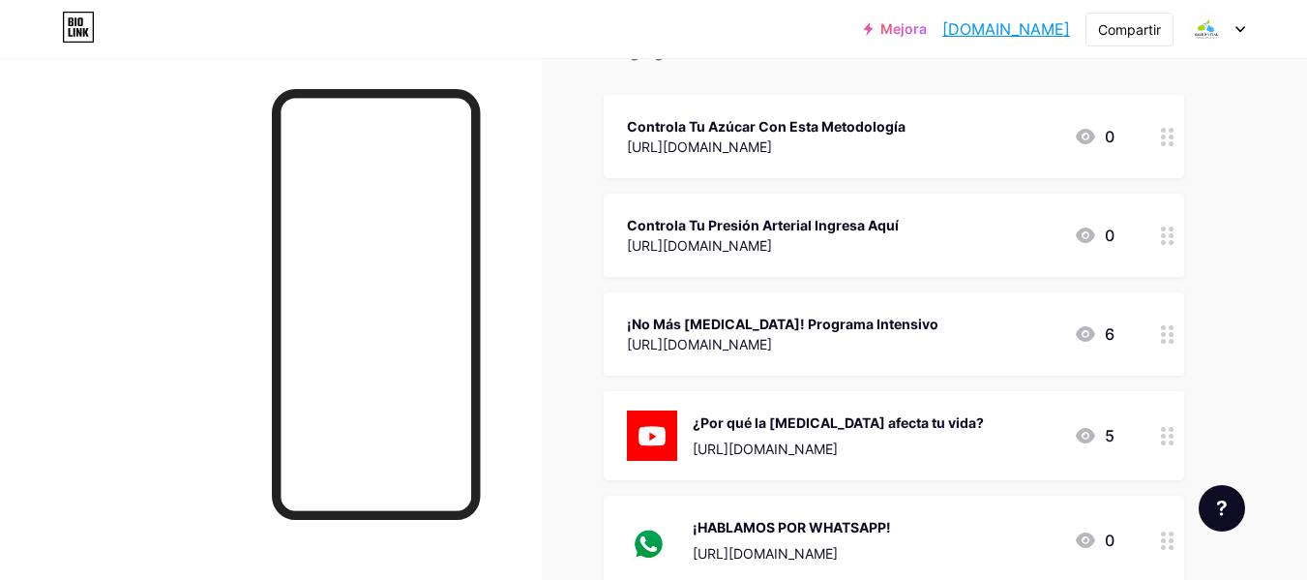
click at [1171, 141] on circle at bounding box center [1171, 143] width 5 height 5
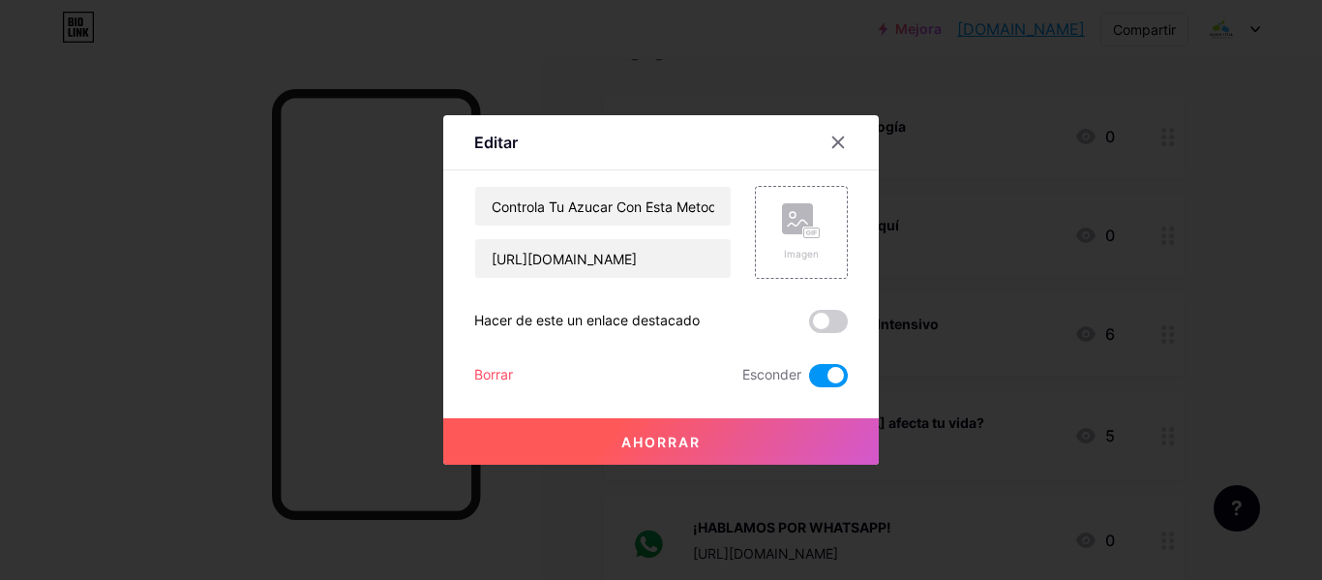
click at [498, 377] on font "Borrar" at bounding box center [493, 374] width 39 height 16
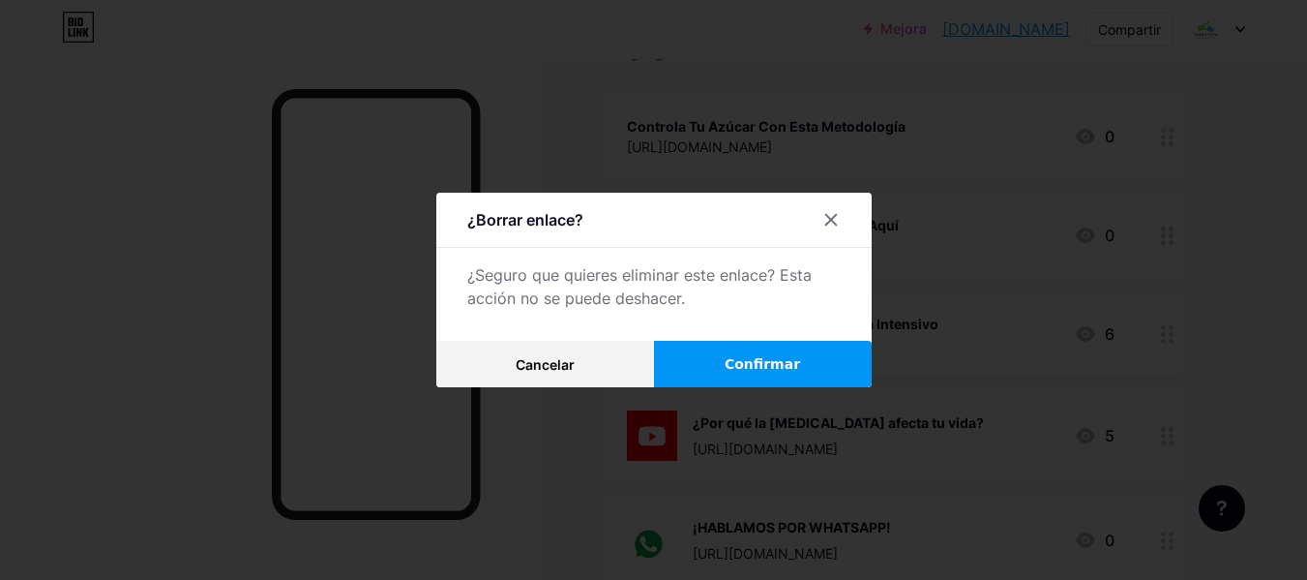
click at [744, 370] on font "Confirmar" at bounding box center [762, 363] width 75 height 15
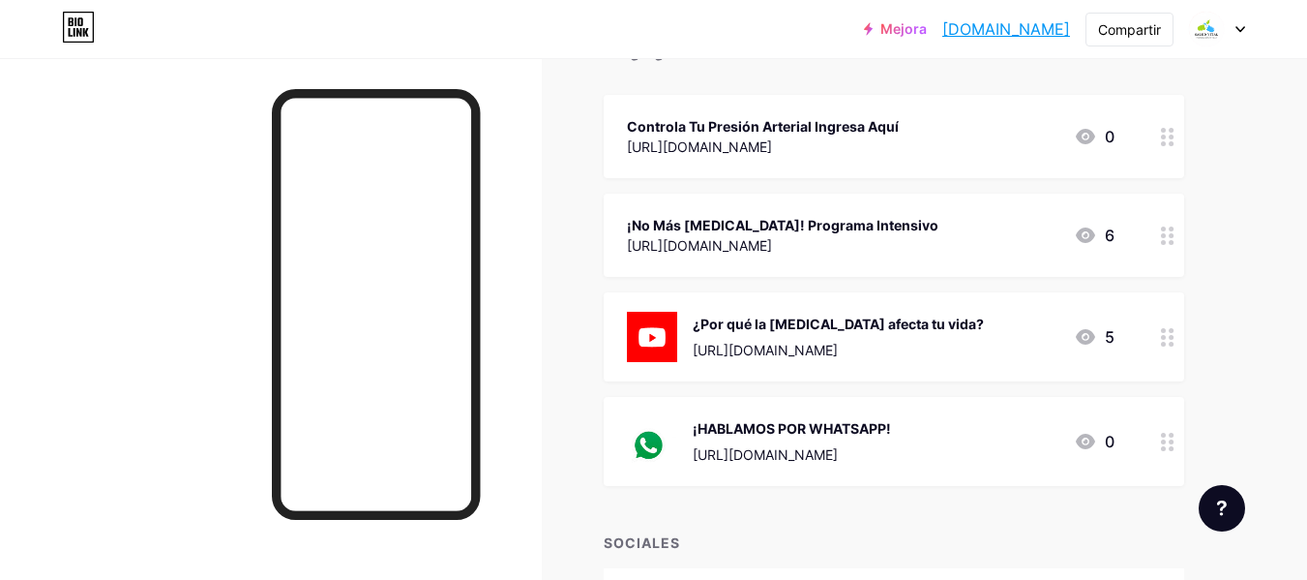
click at [1165, 133] on icon at bounding box center [1168, 137] width 14 height 18
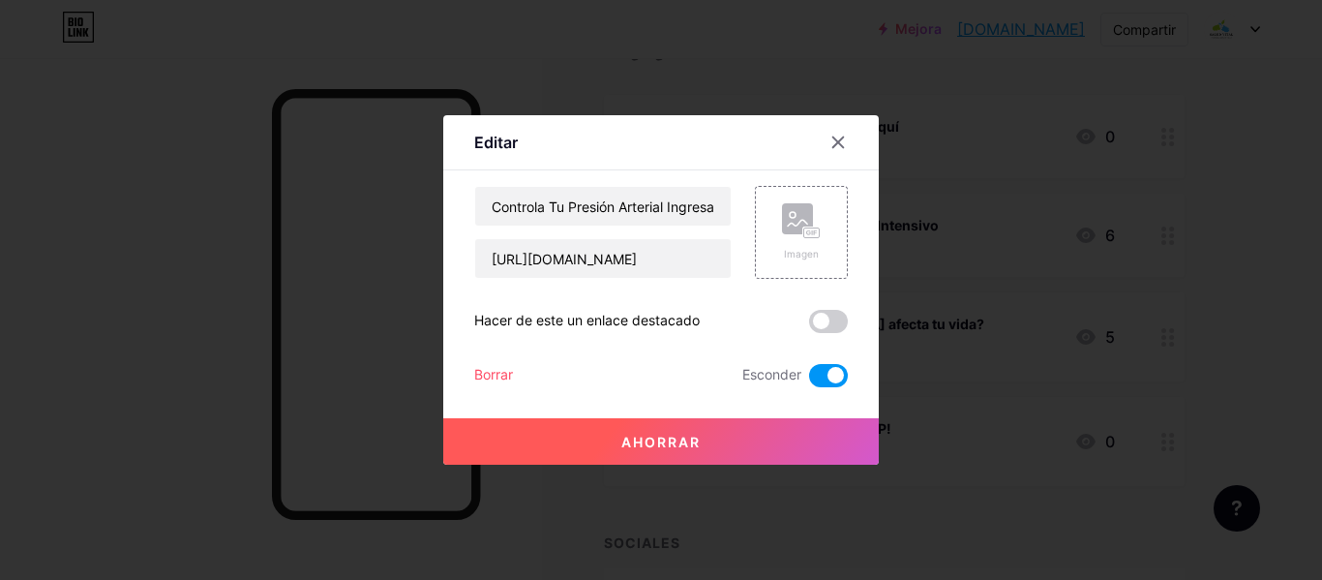
click at [505, 379] on font "Borrar" at bounding box center [493, 374] width 39 height 16
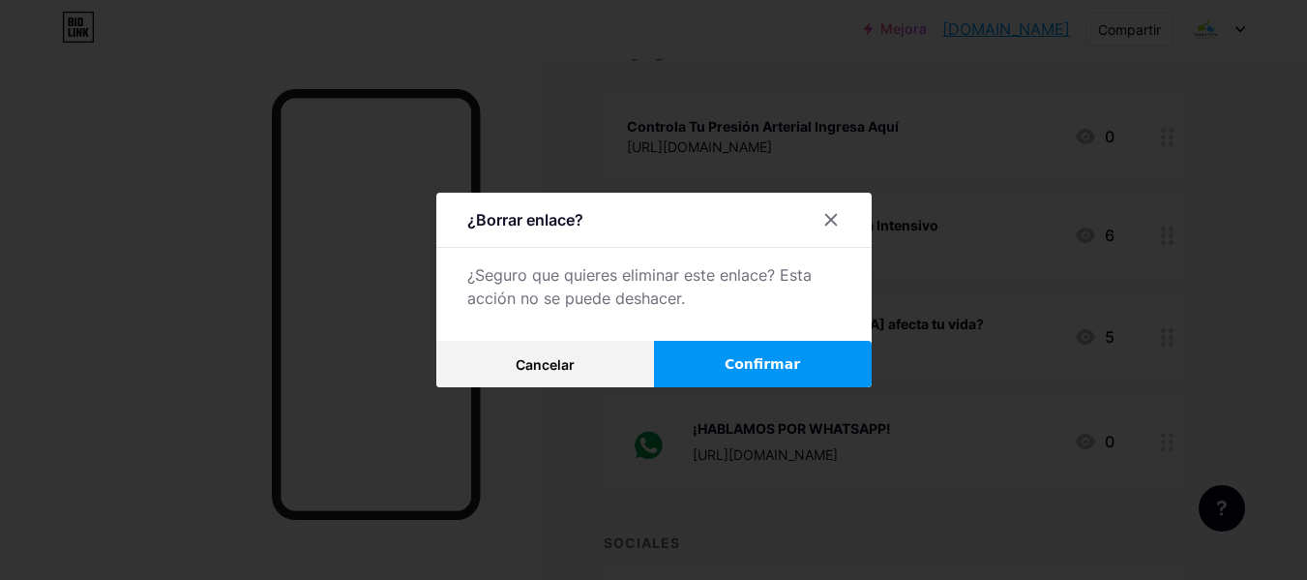
click at [742, 361] on font "Confirmar" at bounding box center [762, 363] width 75 height 15
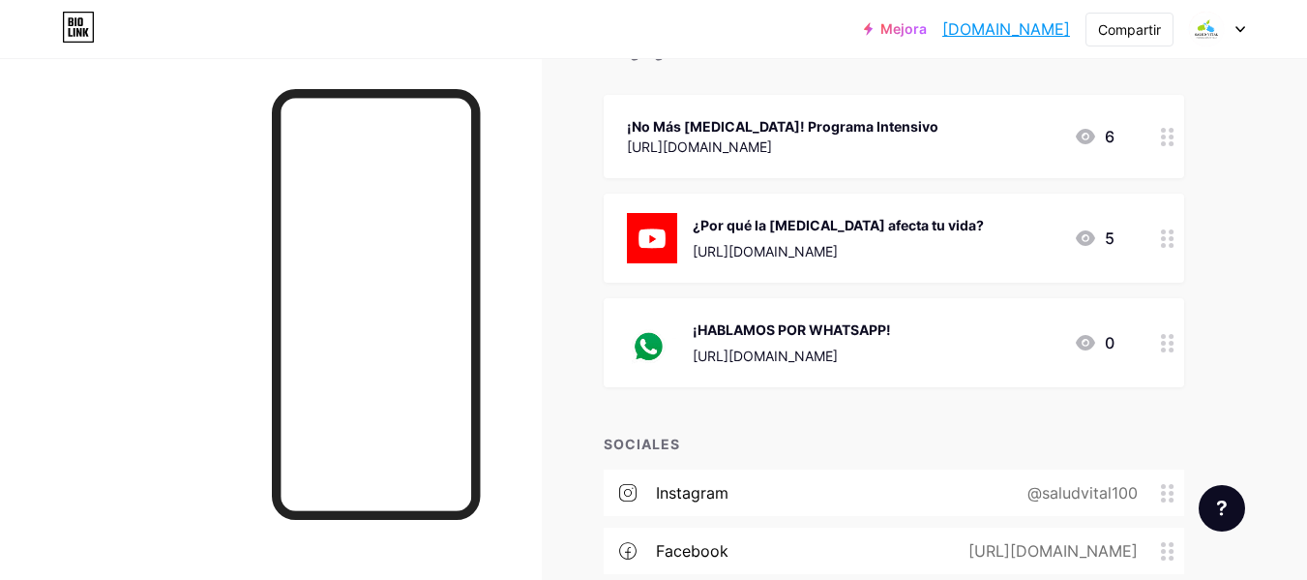
click at [1165, 141] on circle at bounding box center [1163, 143] width 5 height 5
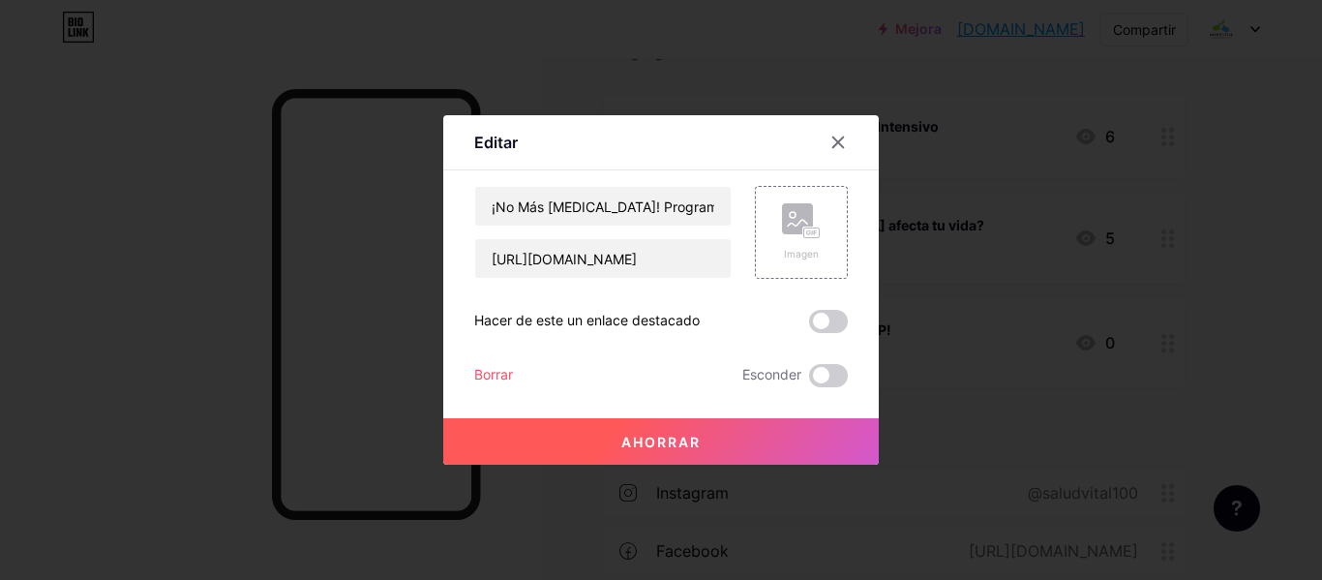
click at [639, 446] on font "Ahorrar" at bounding box center [660, 441] width 79 height 16
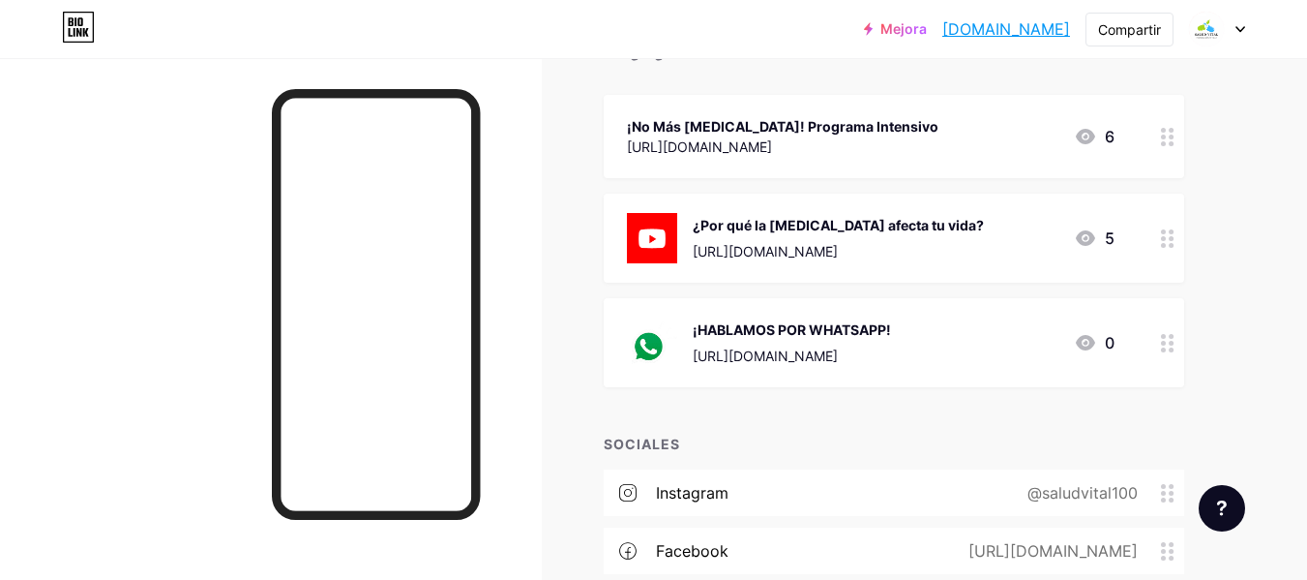
click at [1167, 139] on icon at bounding box center [1168, 137] width 14 height 18
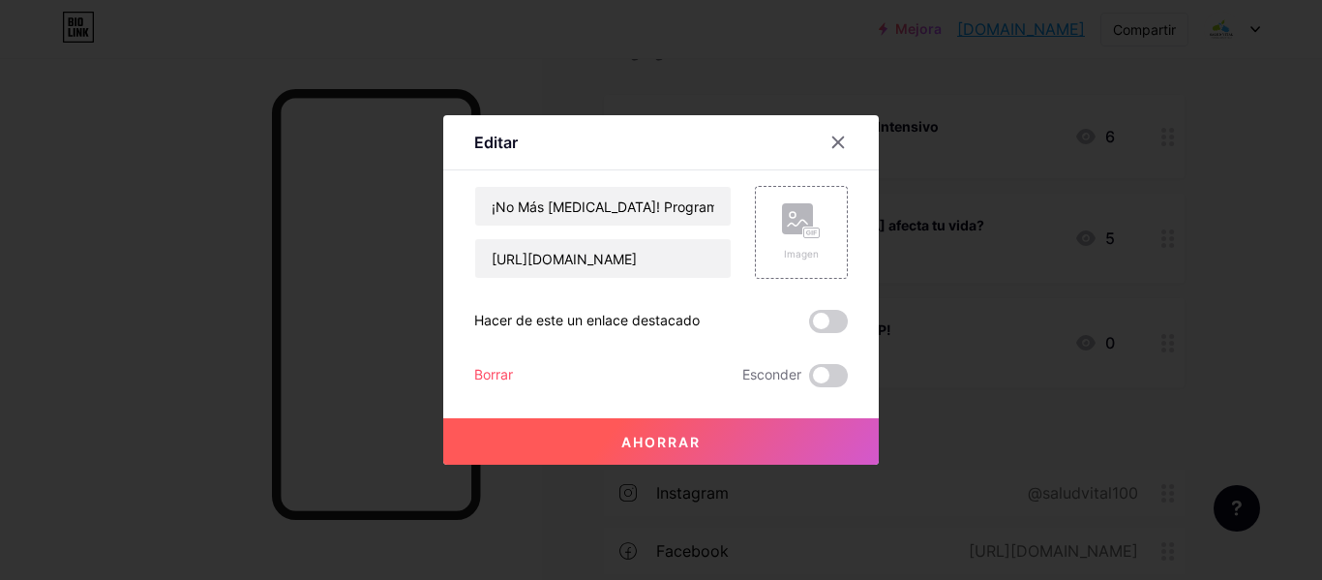
click at [508, 371] on font "Borrar" at bounding box center [493, 374] width 39 height 16
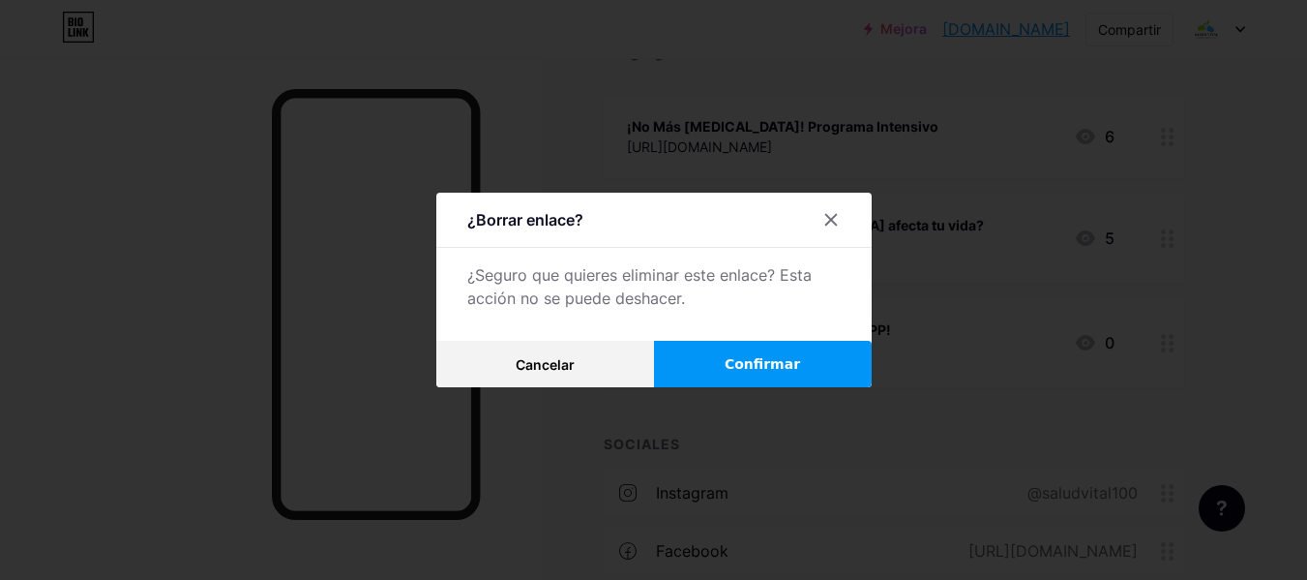
click at [785, 356] on font "Confirmar" at bounding box center [762, 363] width 75 height 15
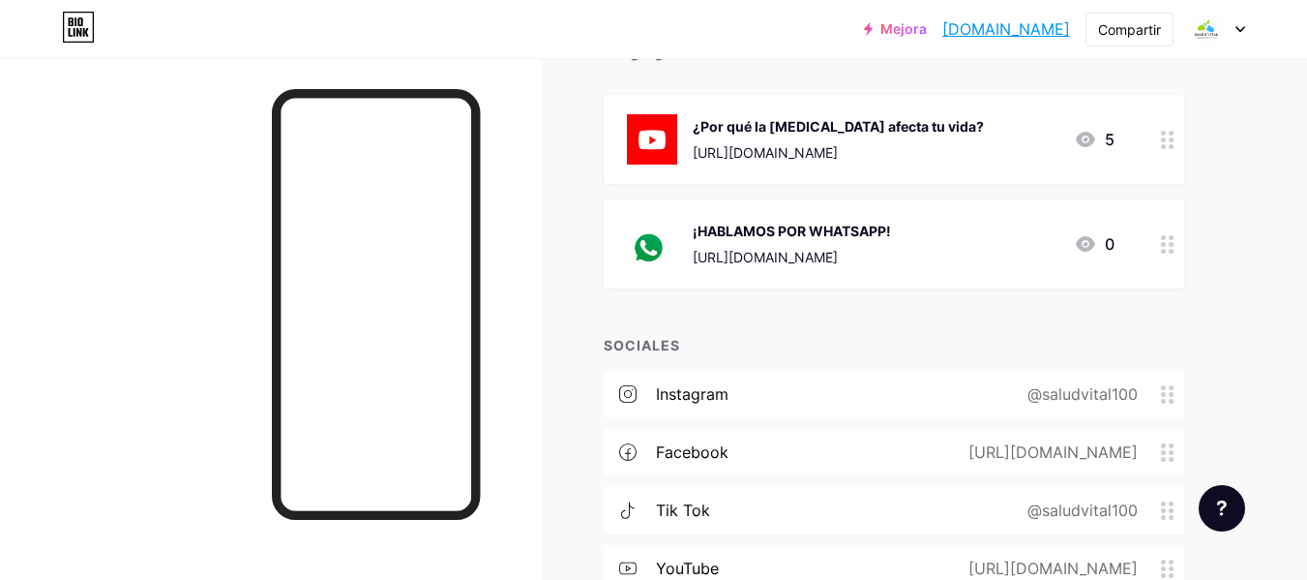
click at [1170, 146] on circle at bounding box center [1171, 146] width 5 height 5
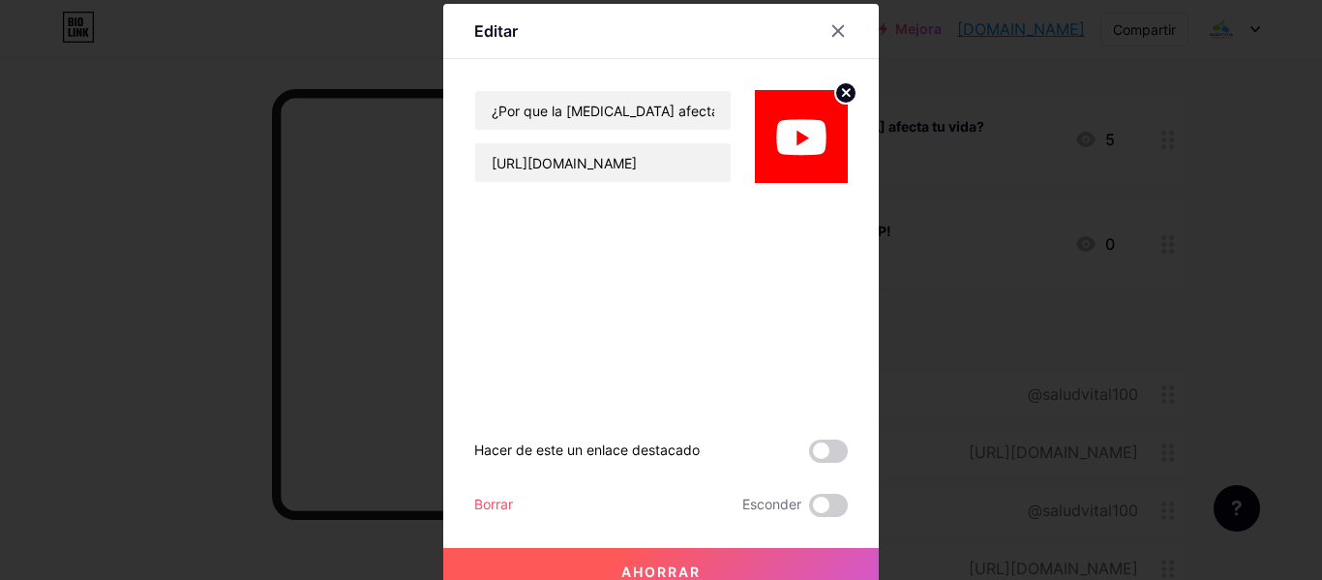
click at [485, 504] on font "Borrar" at bounding box center [493, 503] width 39 height 16
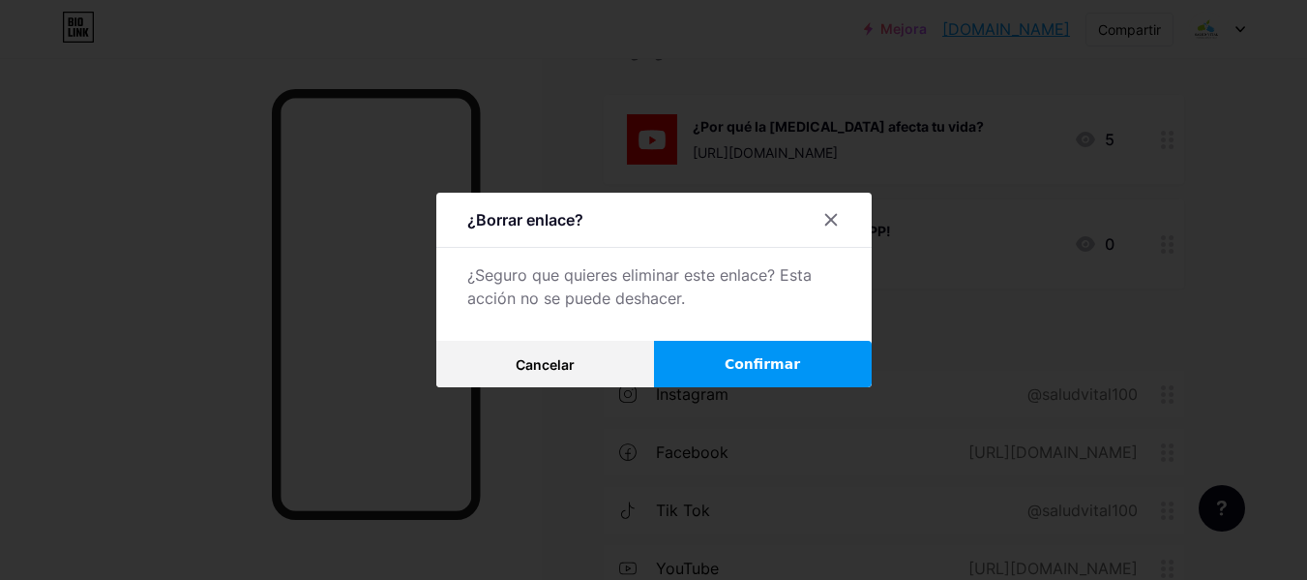
click at [732, 364] on button "Confirmar" at bounding box center [763, 364] width 218 height 46
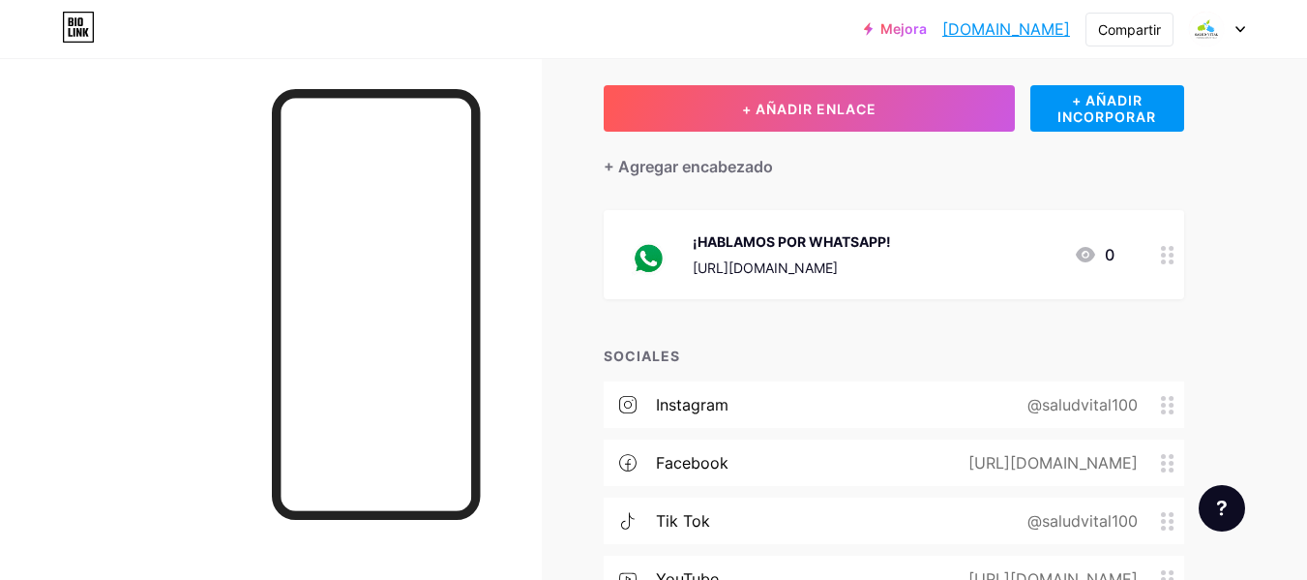
scroll to position [0, 0]
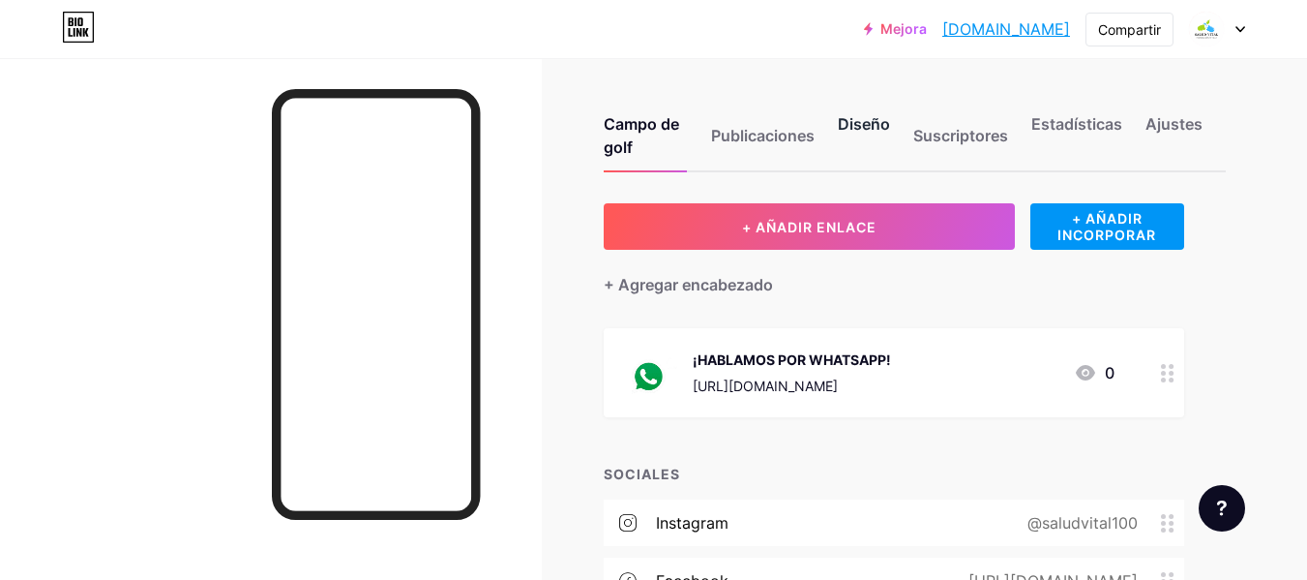
click at [861, 128] on font "Diseño" at bounding box center [864, 123] width 52 height 19
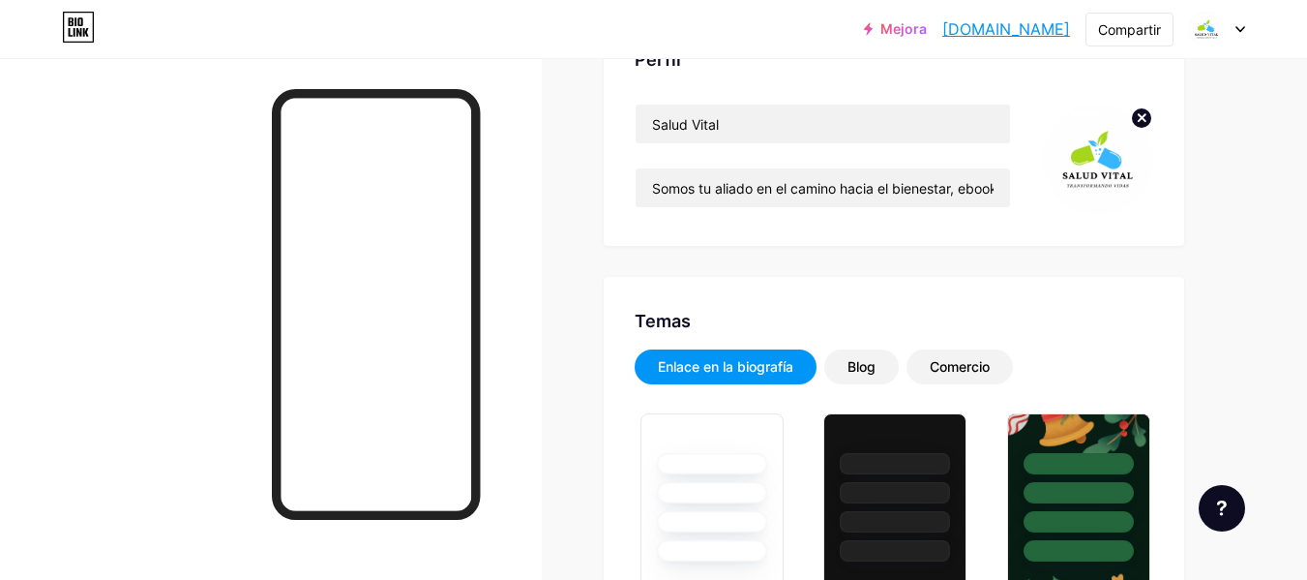
type input "#f1dd04"
type input "#ffffff"
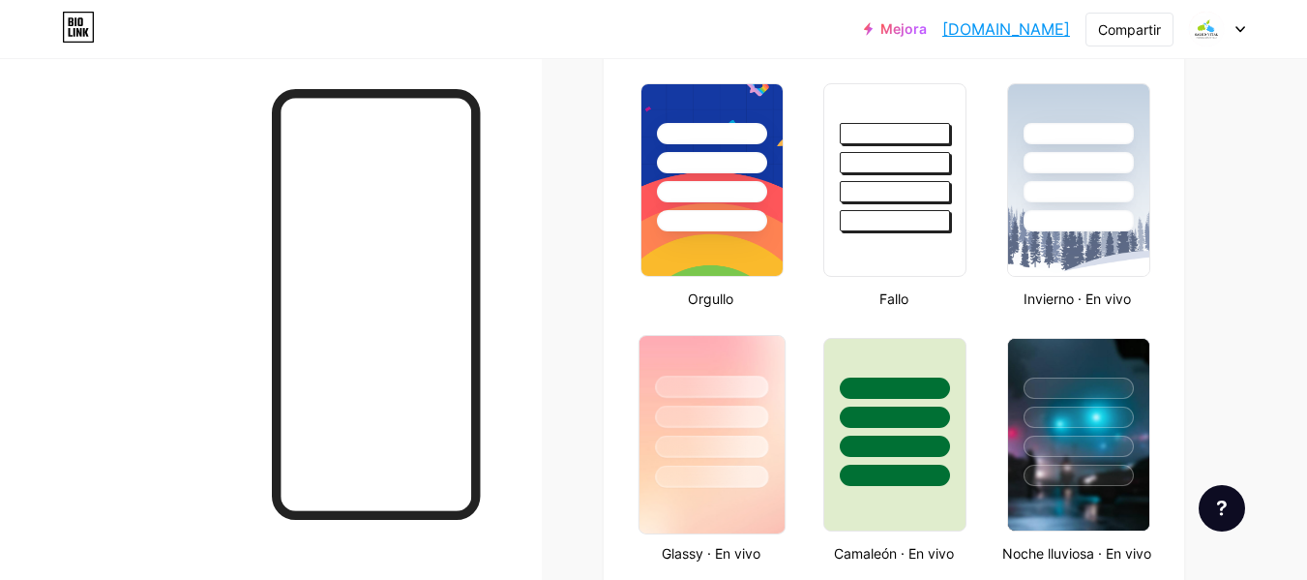
scroll to position [774, 0]
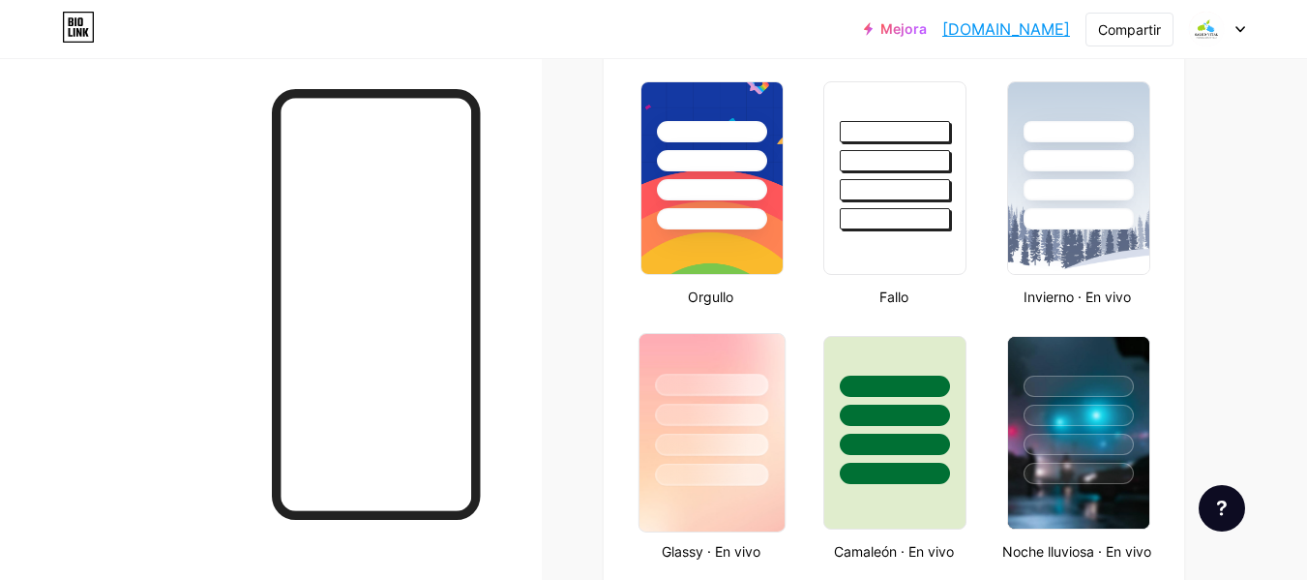
click at [744, 341] on div at bounding box center [712, 410] width 145 height 152
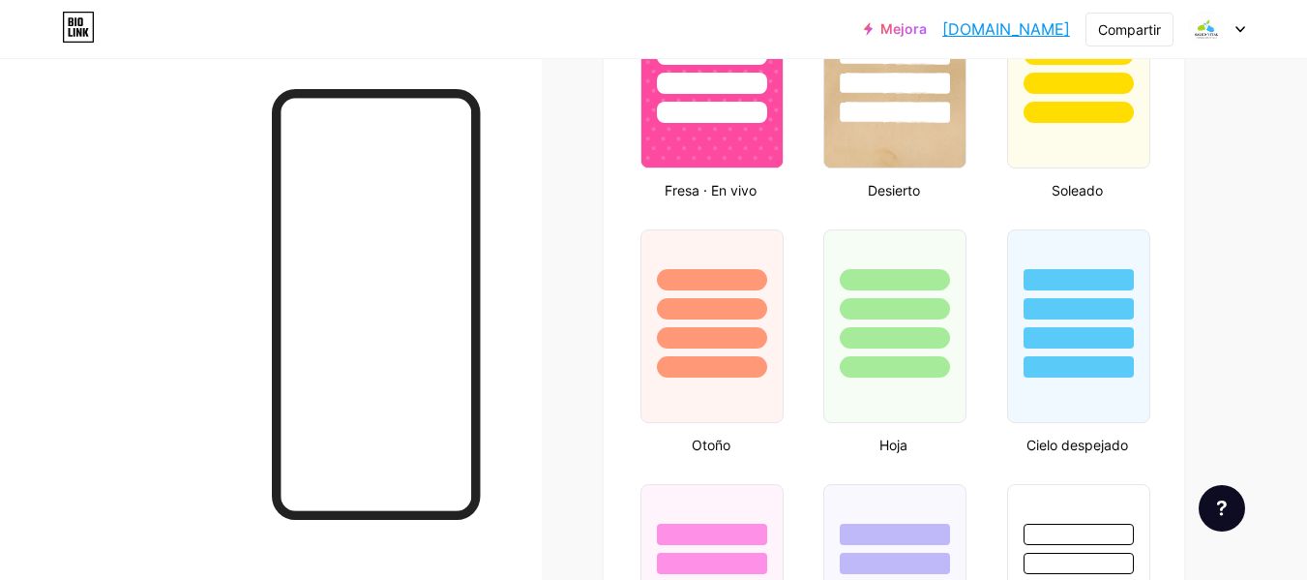
scroll to position [1645, 0]
click at [903, 413] on div at bounding box center [894, 324] width 147 height 199
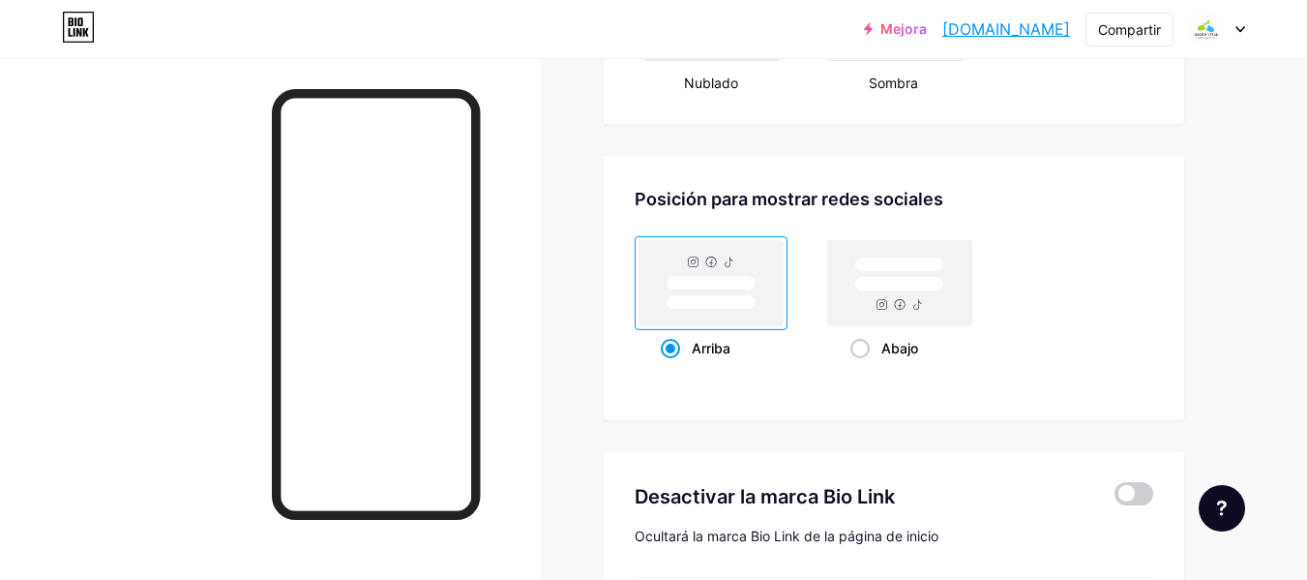
scroll to position [2516, 0]
click at [943, 316] on rect at bounding box center [900, 281] width 144 height 85
click at [863, 365] on input "Abajo" at bounding box center [857, 371] width 13 height 13
radio input "true"
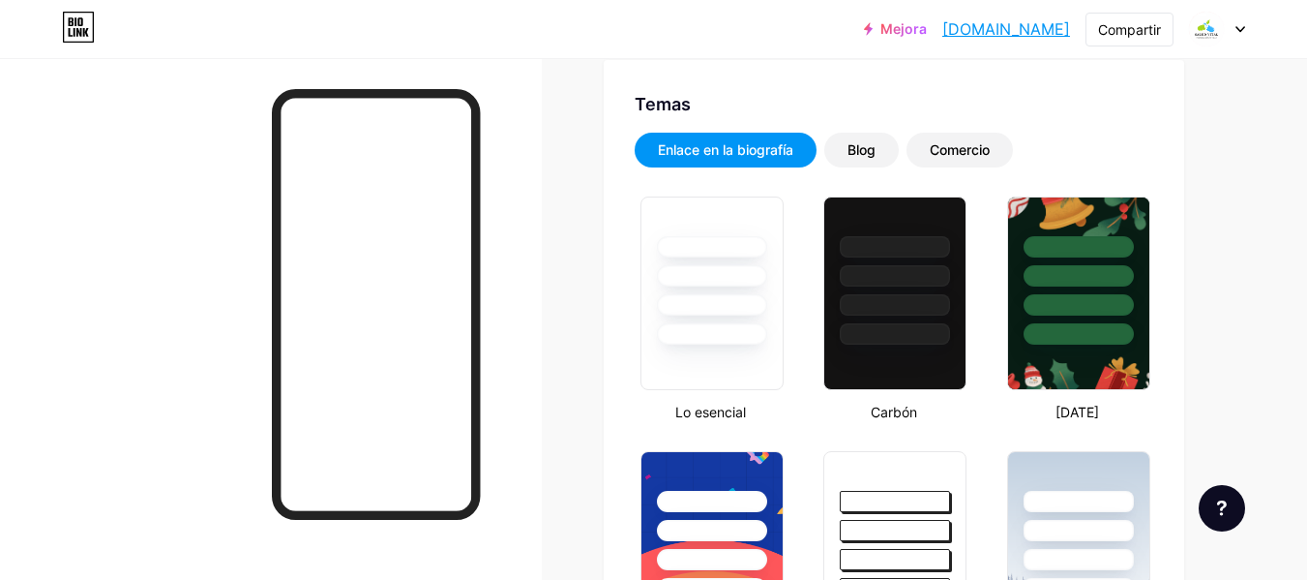
scroll to position [290, 0]
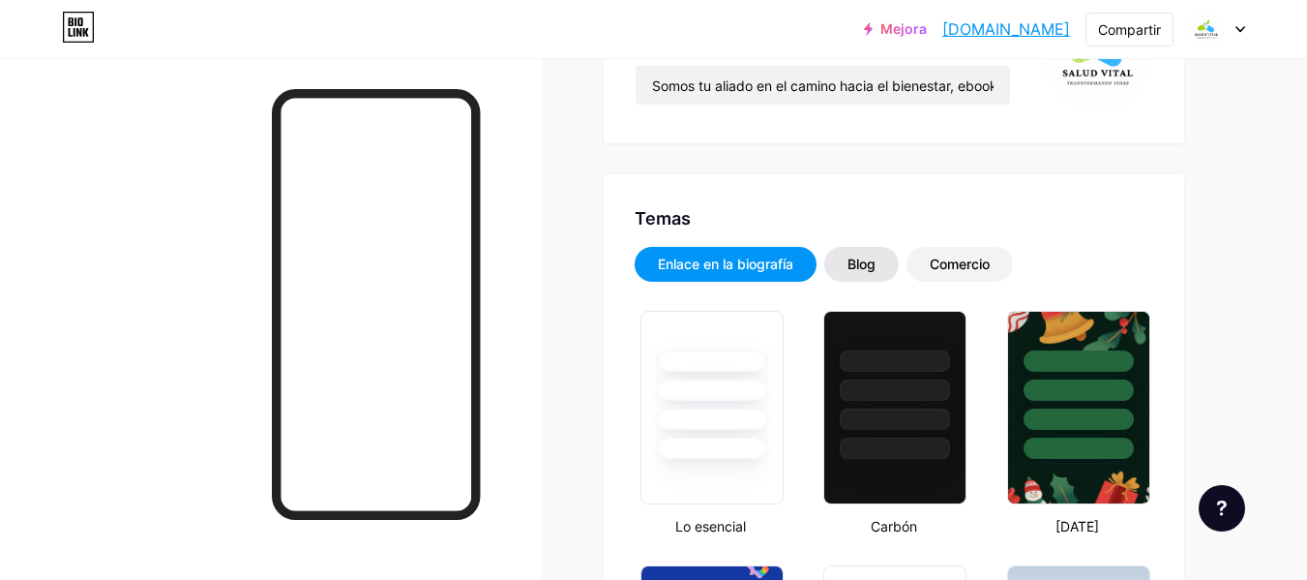
click at [880, 276] on div "Blog" at bounding box center [861, 264] width 75 height 35
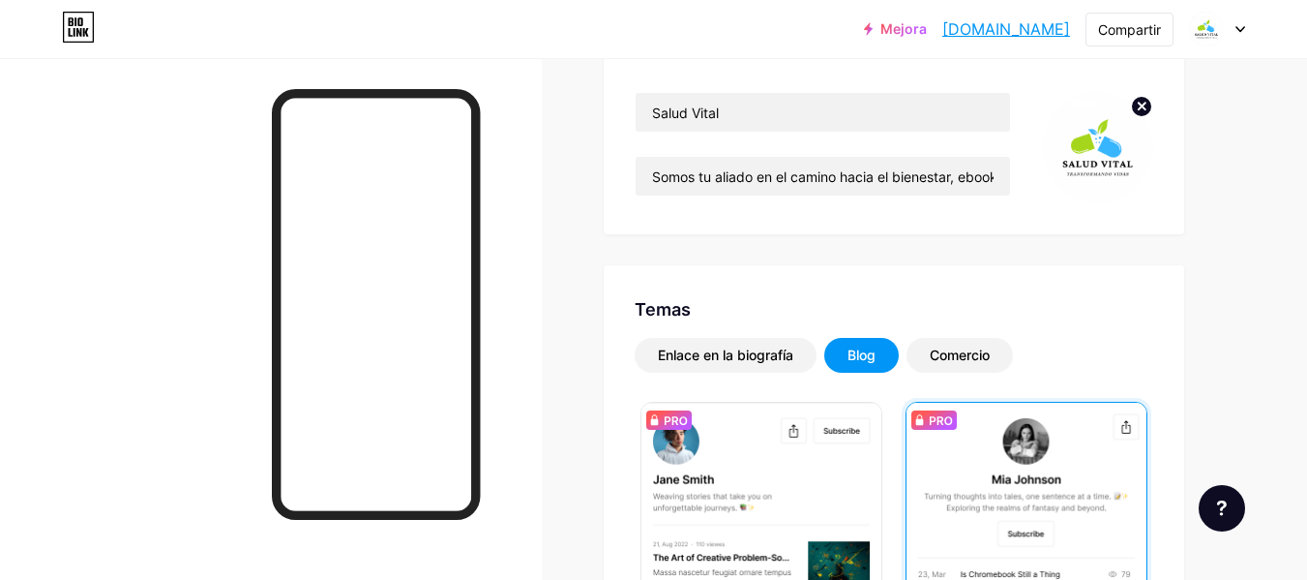
scroll to position [194, 0]
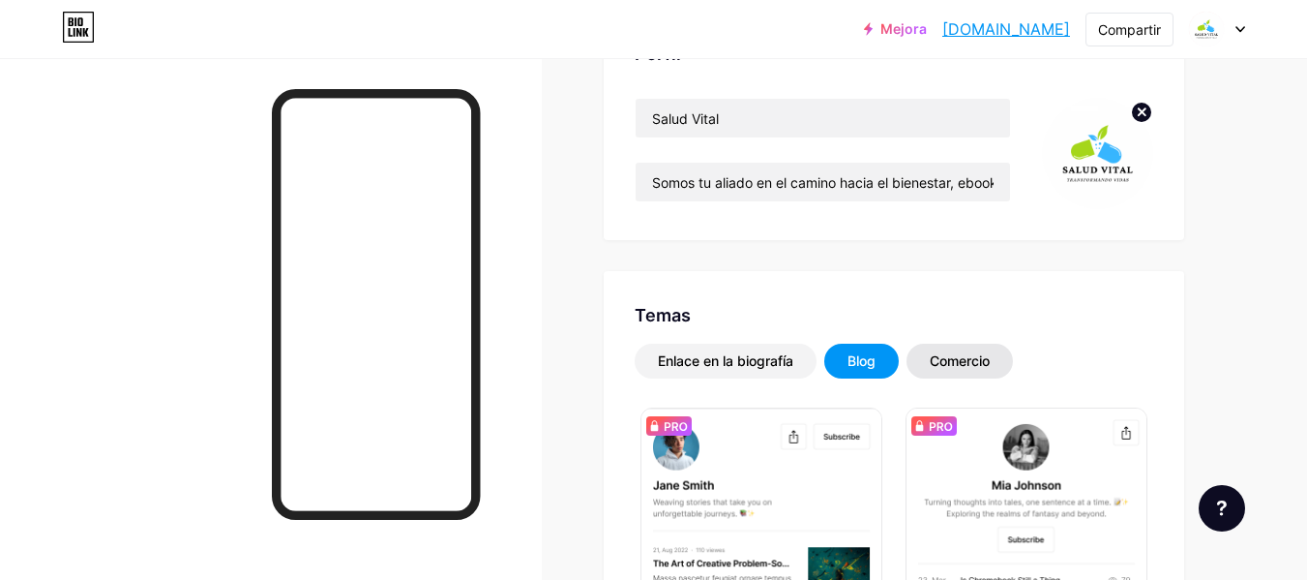
click at [993, 375] on div "Comercio" at bounding box center [960, 360] width 106 height 35
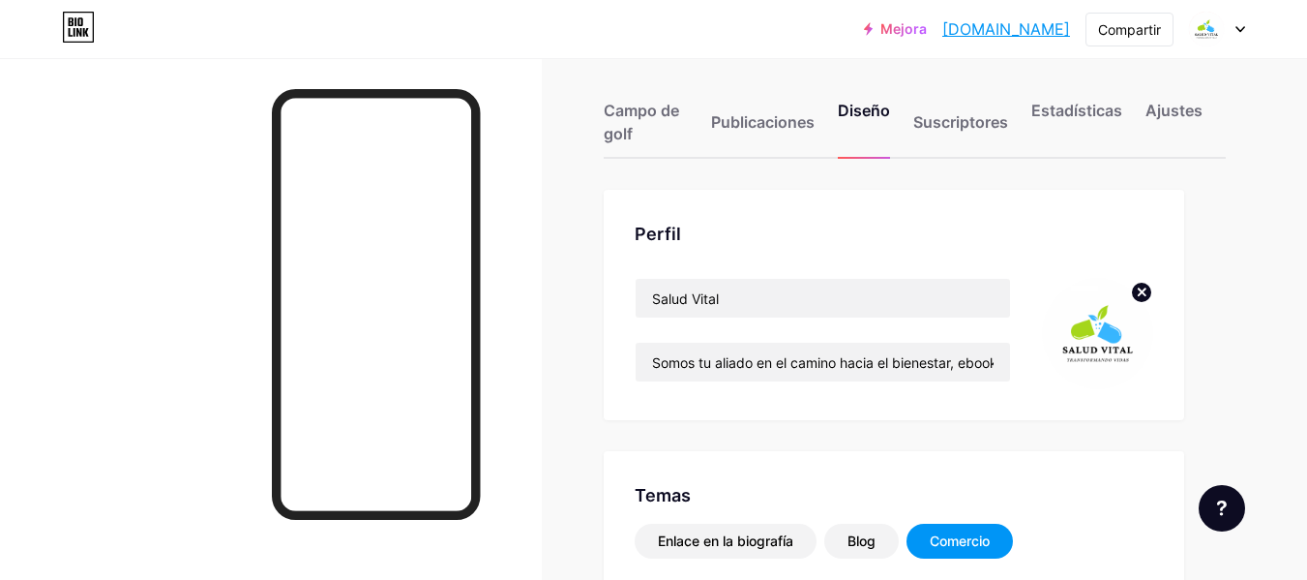
scroll to position [0, 0]
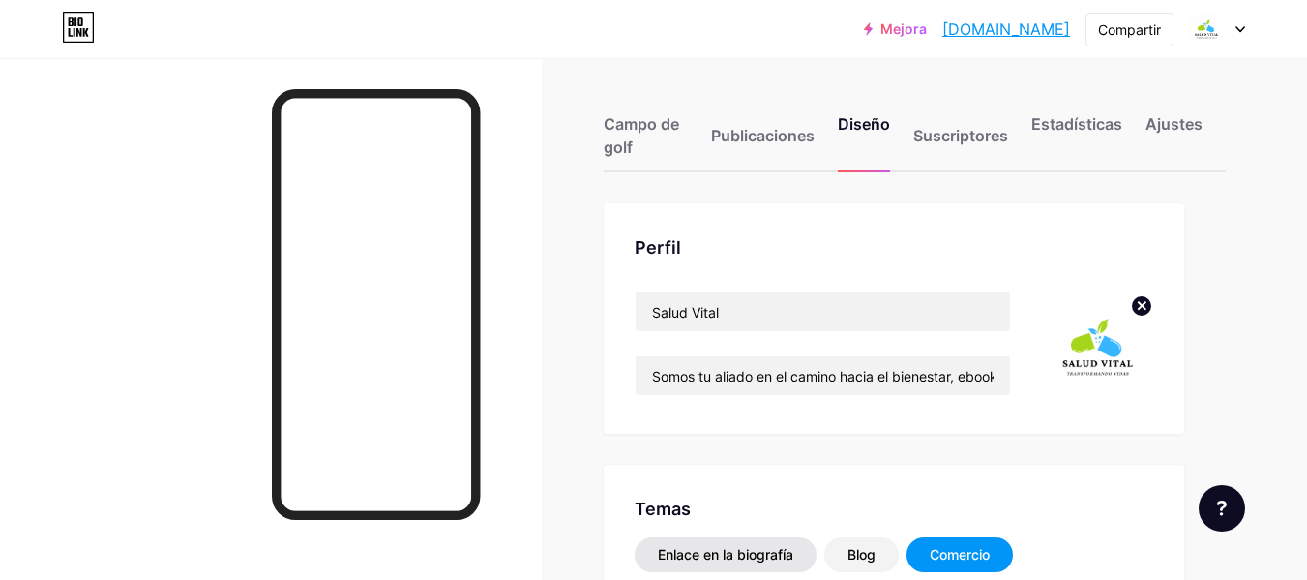
click at [722, 560] on font "Enlace en la biografía" at bounding box center [725, 554] width 135 height 16
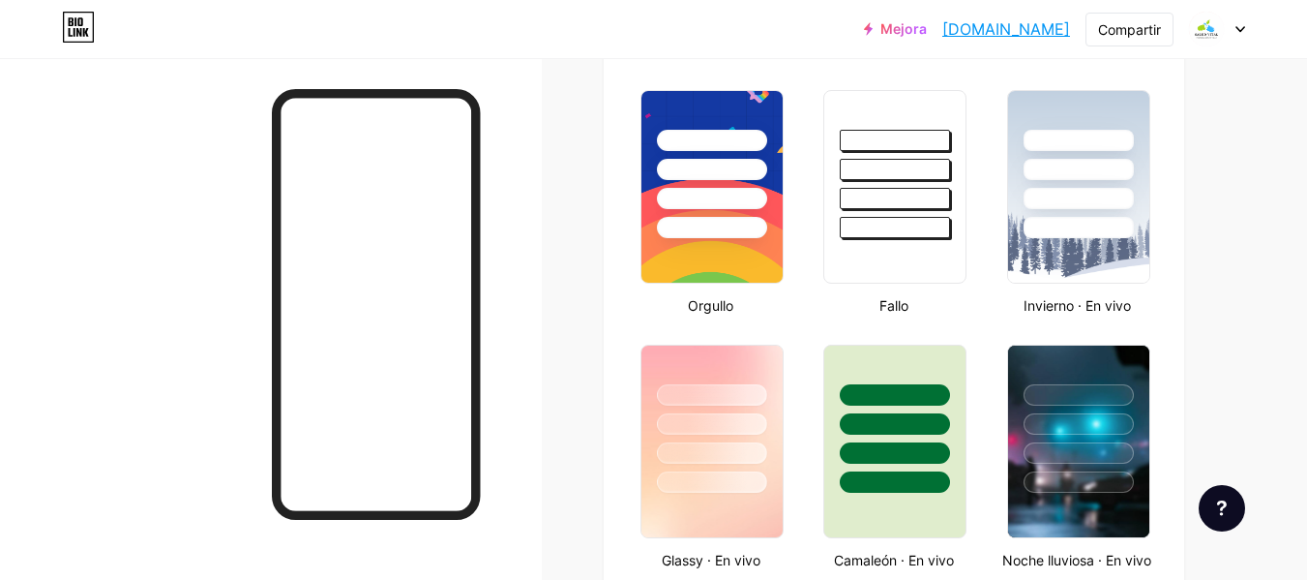
scroll to position [871, 0]
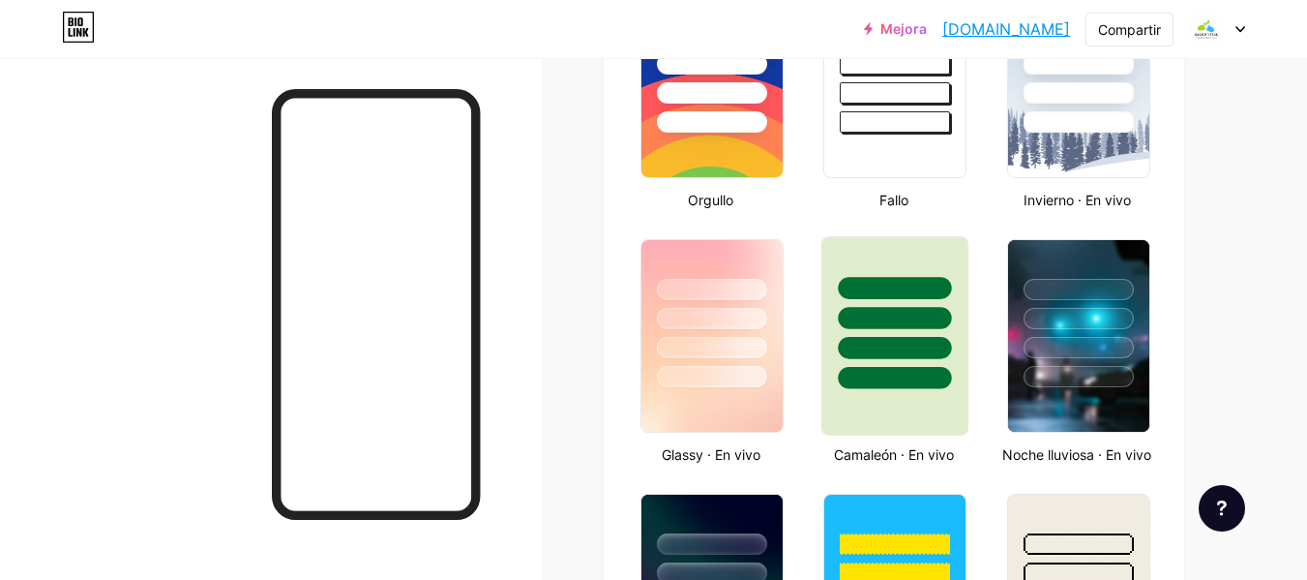
click at [923, 422] on div at bounding box center [894, 335] width 147 height 199
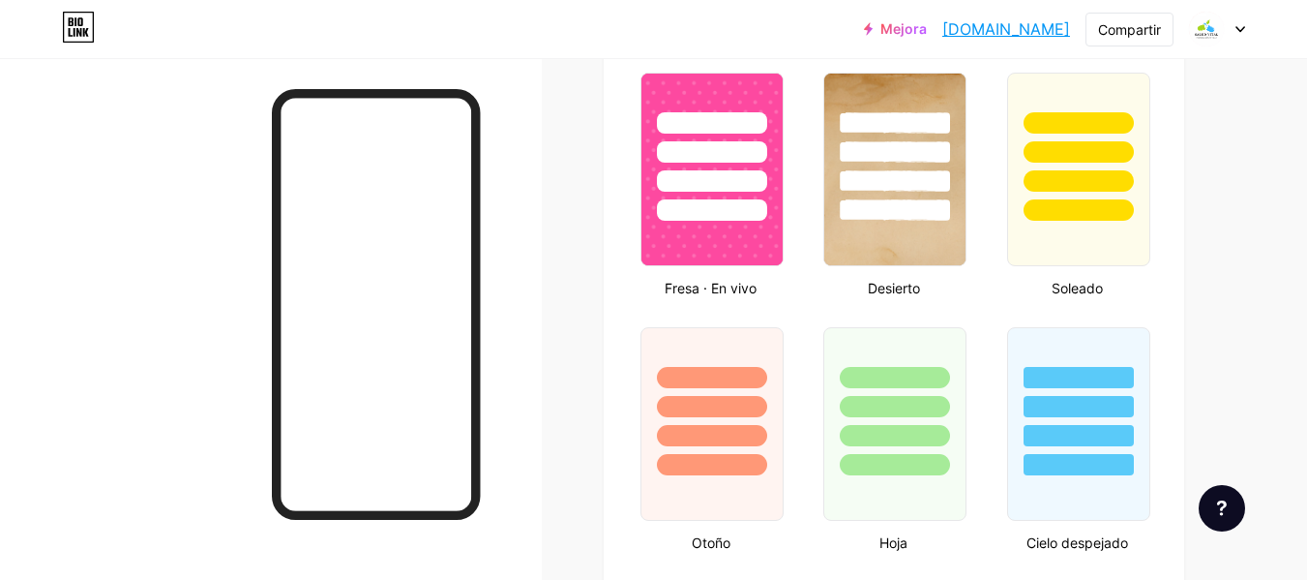
scroll to position [1548, 0]
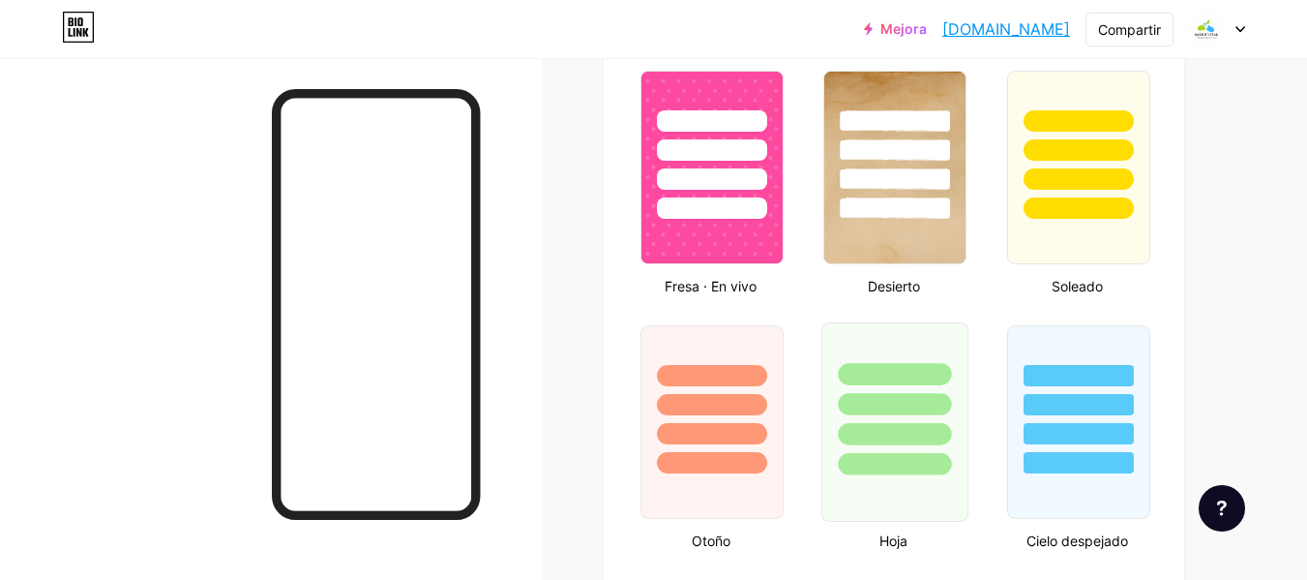
click at [931, 504] on div at bounding box center [894, 421] width 147 height 199
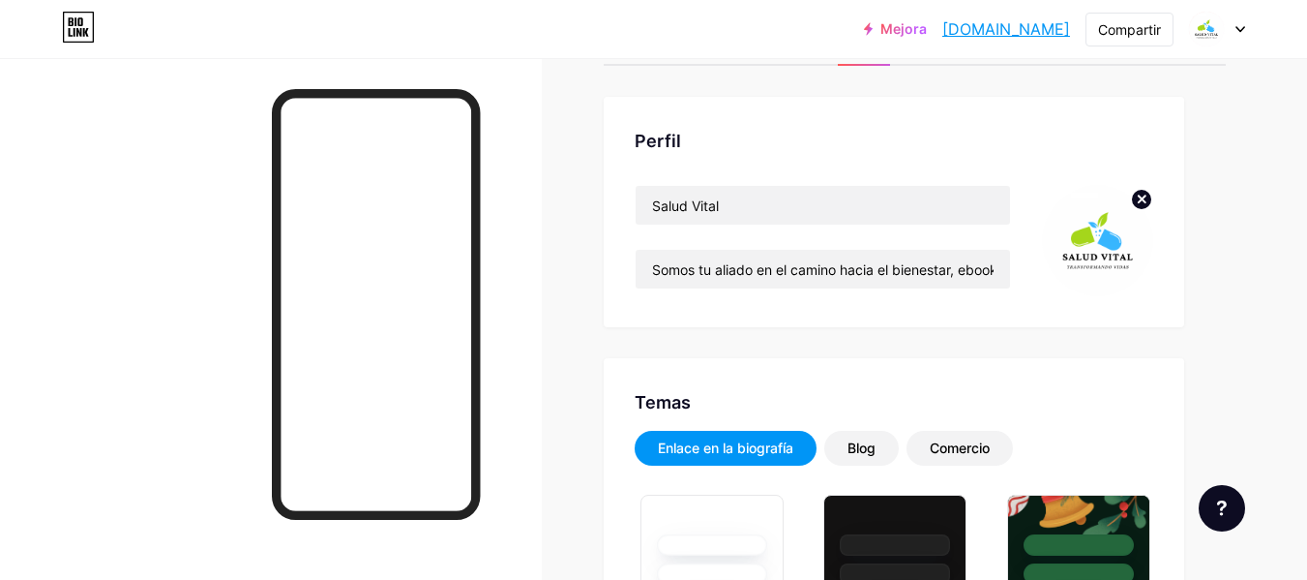
scroll to position [0, 0]
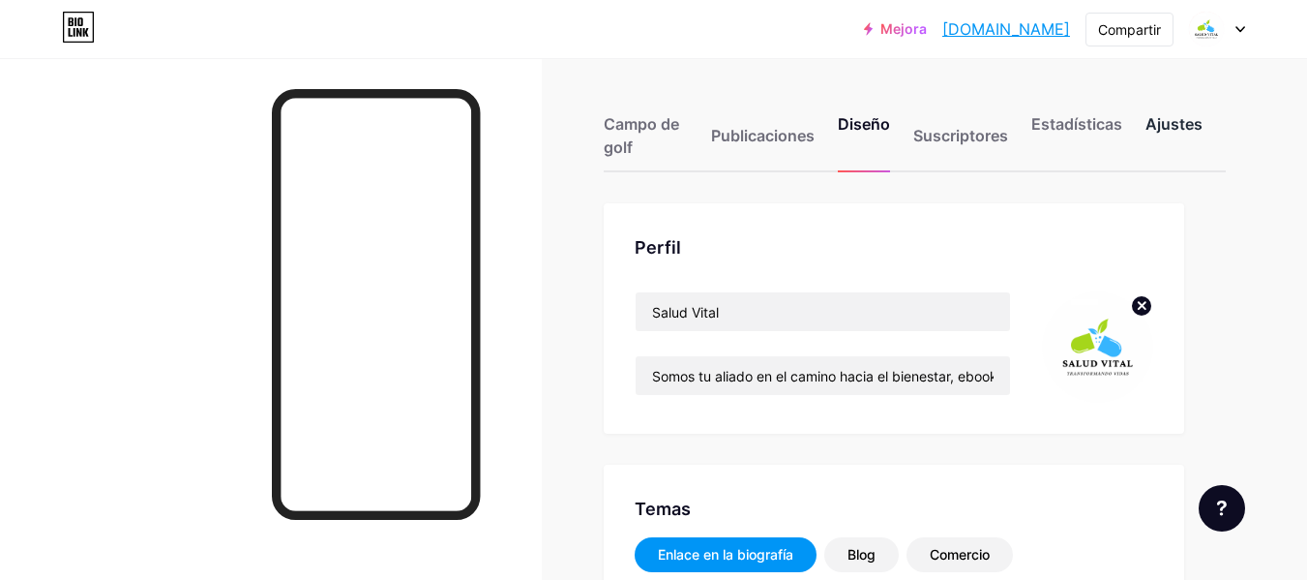
click at [1154, 125] on font "Ajustes" at bounding box center [1174, 123] width 57 height 19
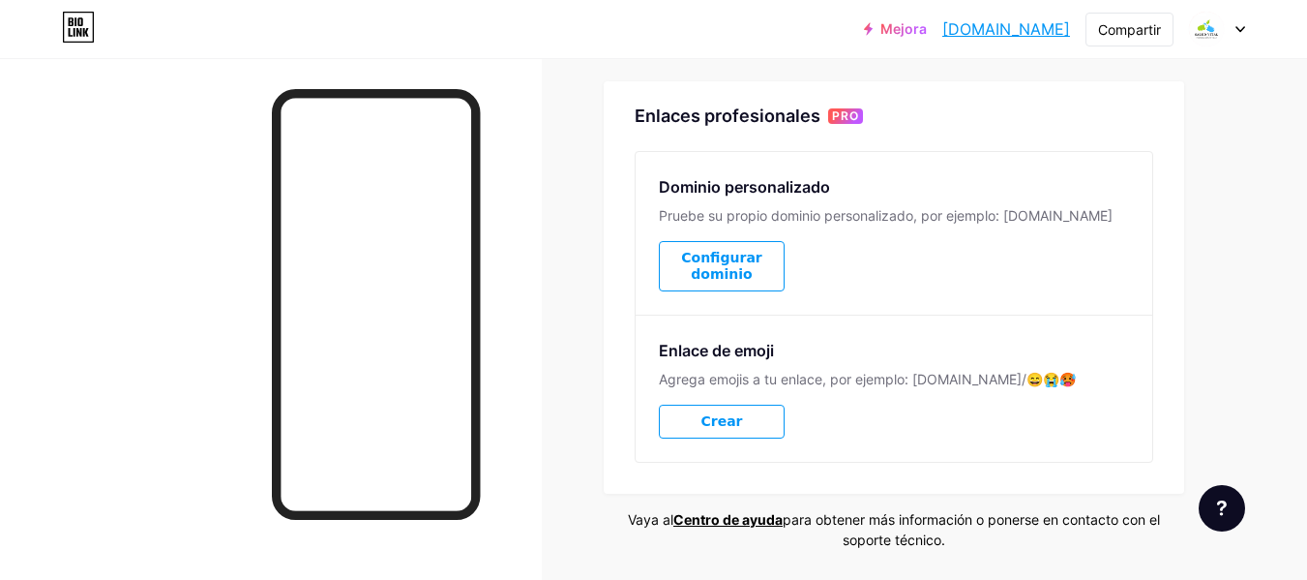
scroll to position [914, 0]
